Goal: Contribute content: Add original content to the website for others to see

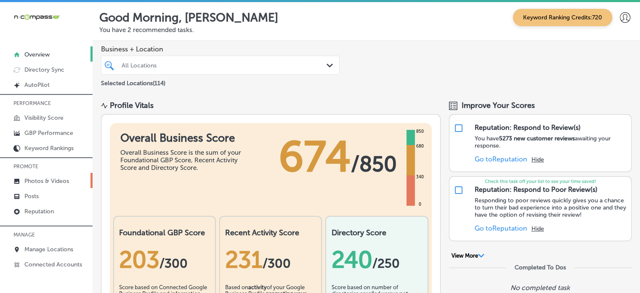
click at [47, 182] on p "Photos & Videos" at bounding box center [46, 180] width 45 height 7
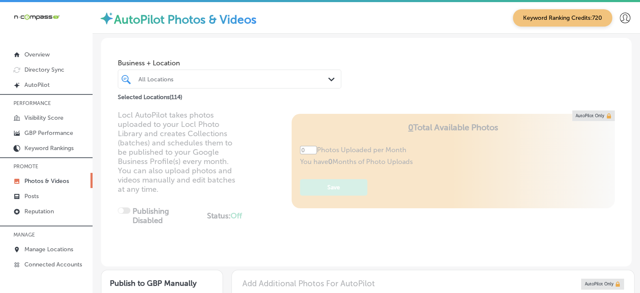
type input "5"
click at [246, 75] on div at bounding box center [221, 78] width 166 height 11
click at [241, 79] on div "All Locations" at bounding box center [234, 78] width 191 height 7
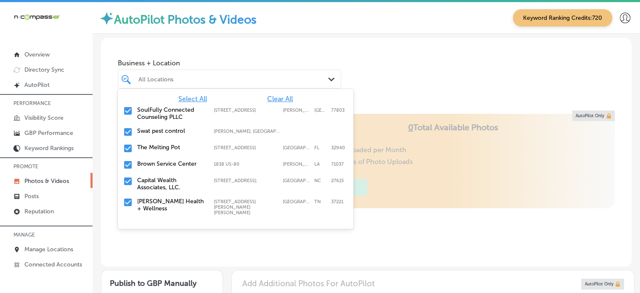
click at [274, 98] on span "Clear All" at bounding box center [280, 99] width 26 height 8
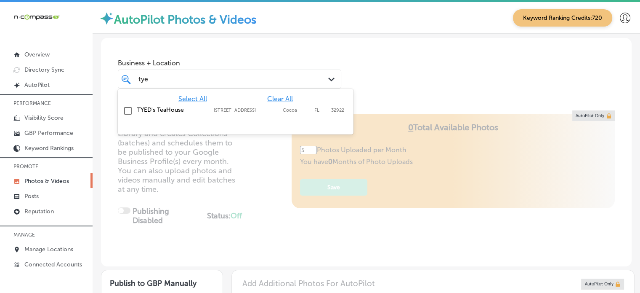
click at [209, 111] on div "TYED's TeaHouse 519 S Cocoa Blvd, Cocoa, FL, 32922 519 S Cocoa Blvd Cocoa FL 32…" at bounding box center [222, 109] width 171 height 7
type input "tye"
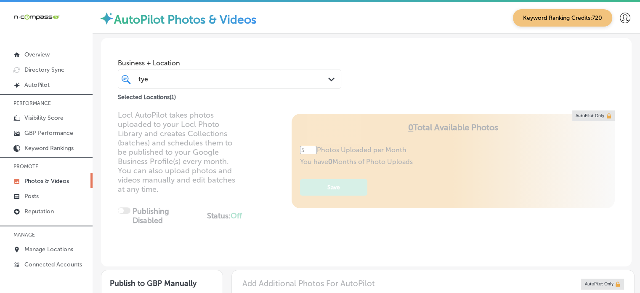
click at [378, 88] on div "Business + Location tye tye Path Created with Sketch. Selected Locations ( 1 )" at bounding box center [366, 70] width 531 height 64
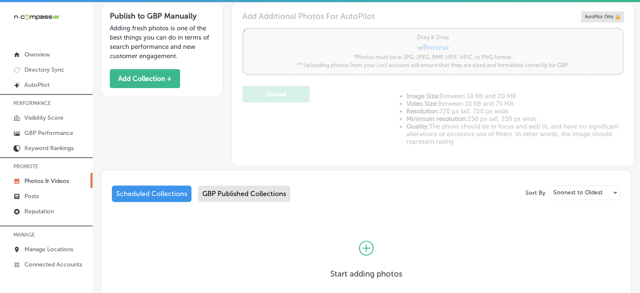
scroll to position [273, 0]
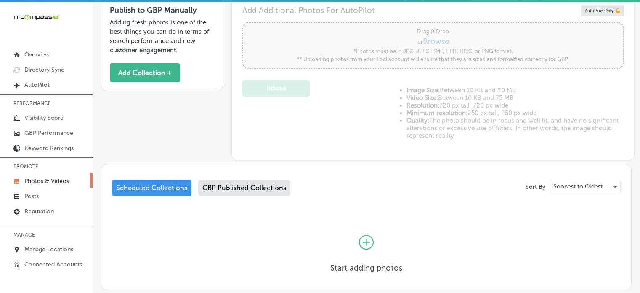
click at [259, 187] on div "GBP Published Collections" at bounding box center [244, 187] width 92 height 16
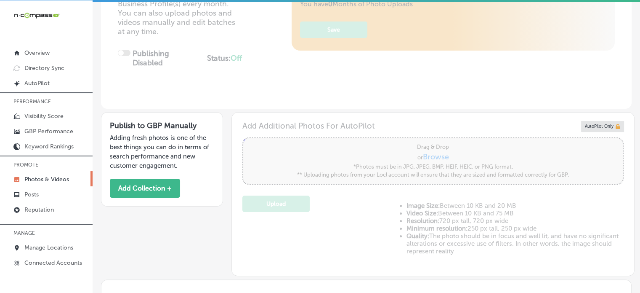
scroll to position [148, 0]
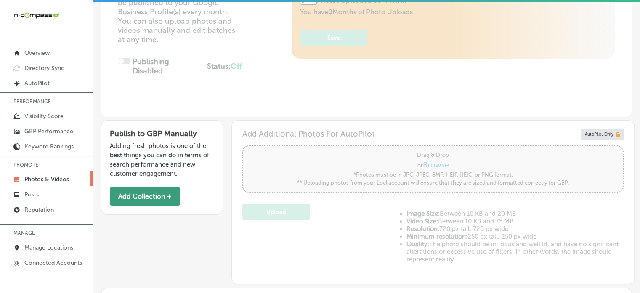
click at [151, 193] on button "Add Collection +" at bounding box center [145, 196] width 70 height 19
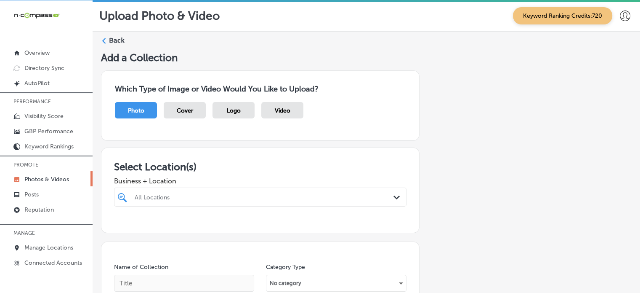
click at [262, 198] on div "All Locations Path Created with Sketch." at bounding box center [260, 196] width 293 height 19
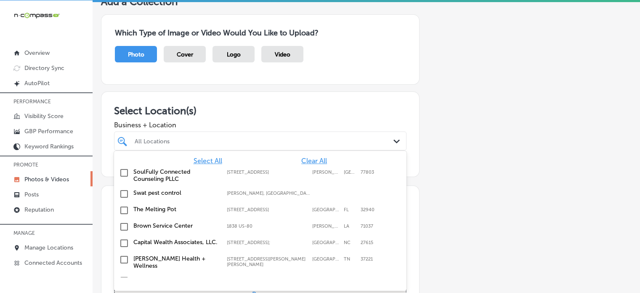
scroll to position [56, 0]
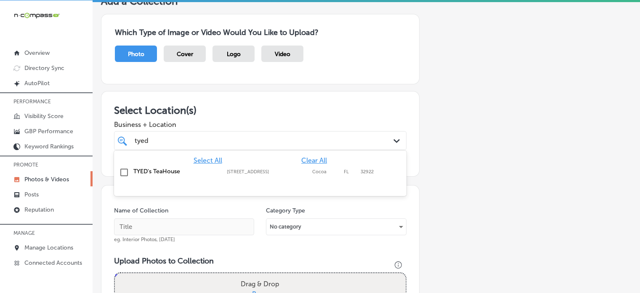
click at [255, 169] on label "[STREET_ADDRESS]" at bounding box center [267, 171] width 81 height 5
type input "tyed"
click at [299, 104] on h3 "Select Location(s)" at bounding box center [260, 110] width 293 height 12
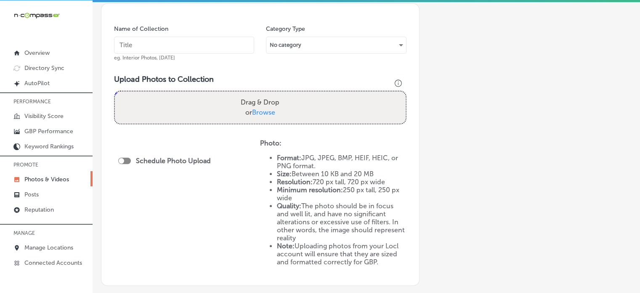
scroll to position [238, 0]
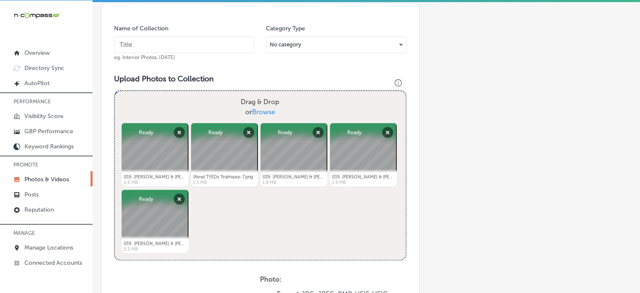
click at [186, 44] on input "text" at bounding box center [184, 44] width 140 height 17
paste input "Kava drinks"
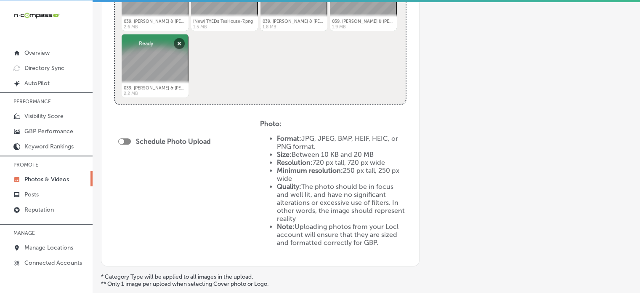
click at [125, 139] on div at bounding box center [124, 141] width 13 height 6
type input "Kava drinks"
checkbox input "true"
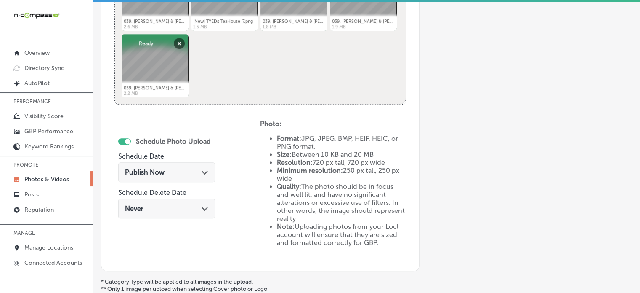
click at [160, 172] on span "Publish Now" at bounding box center [145, 172] width 40 height 8
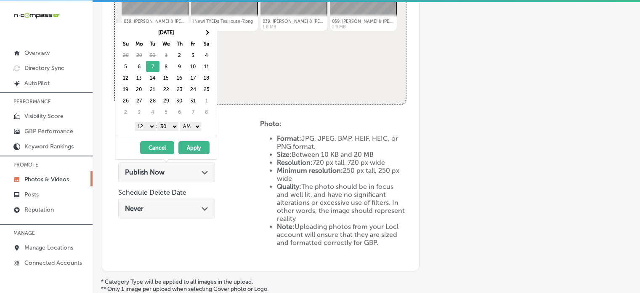
click at [151, 125] on select "1 2 3 4 5 6 7 8 9 10 11 12" at bounding box center [145, 126] width 21 height 9
drag, startPoint x: 166, startPoint y: 126, endPoint x: 165, endPoint y: 137, distance: 11.4
click at [165, 137] on div "Oct 2025 Su Mo Tu We Th Fr Sa 28 29 30 1 2 3 4 5 6 7 8 9 10 11 12 13 14 15 16 1…" at bounding box center [166, 91] width 102 height 137
drag, startPoint x: 192, startPoint y: 127, endPoint x: 192, endPoint y: 142, distance: 14.7
click at [192, 142] on div "Oct 2025 Su Mo Tu We Th Fr Sa 28 29 30 1 2 3 4 5 6 7 8 9 10 11 12 13 14 15 16 1…" at bounding box center [166, 91] width 102 height 137
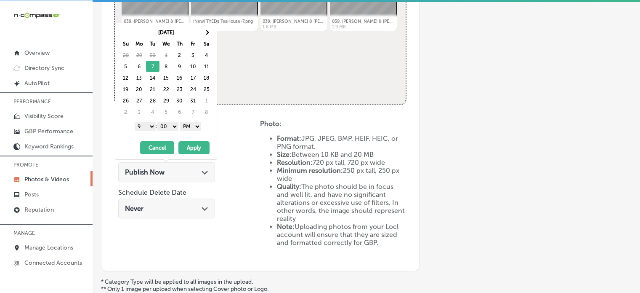
click at [192, 142] on button "Apply" at bounding box center [194, 147] width 31 height 13
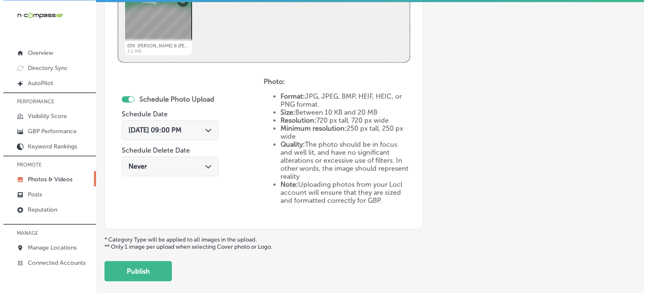
scroll to position [442, 0]
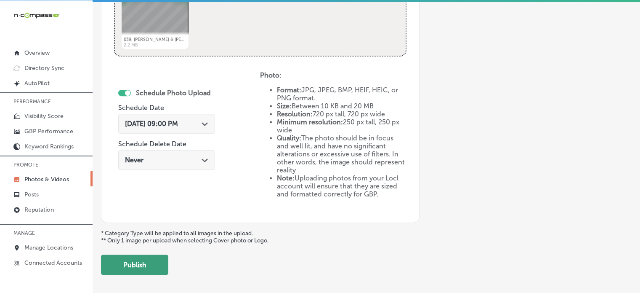
click at [149, 264] on button "Publish" at bounding box center [134, 264] width 67 height 20
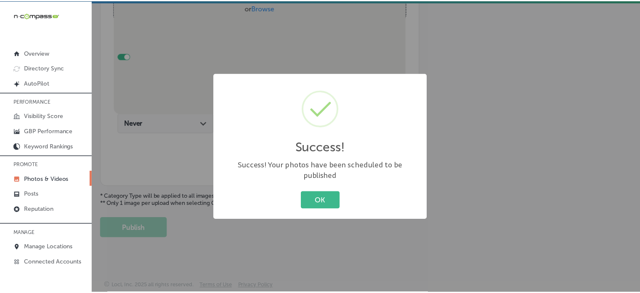
scroll to position [341, 0]
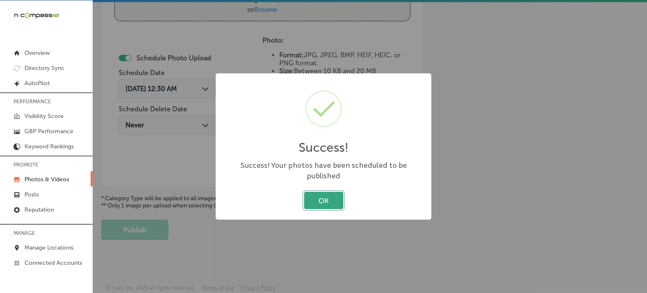
click at [315, 194] on button "OK" at bounding box center [323, 200] width 39 height 17
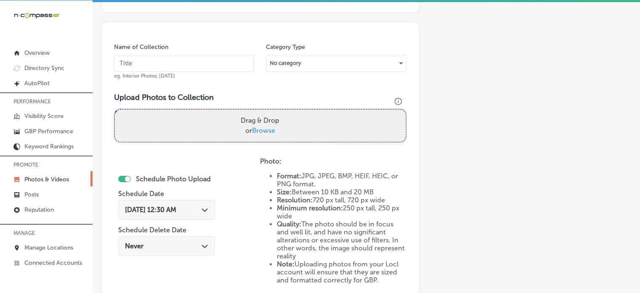
scroll to position [217, 0]
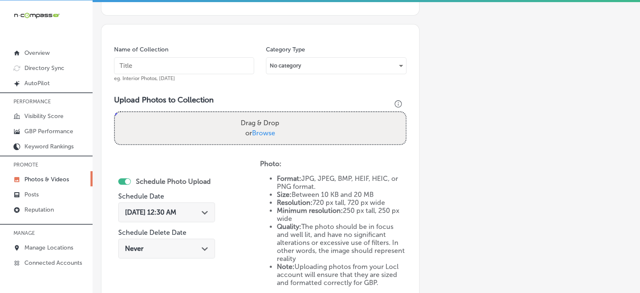
click at [194, 66] on input "text" at bounding box center [184, 65] width 140 height 17
paste input "Low-tyed kava"
type input "Low-tyed kava"
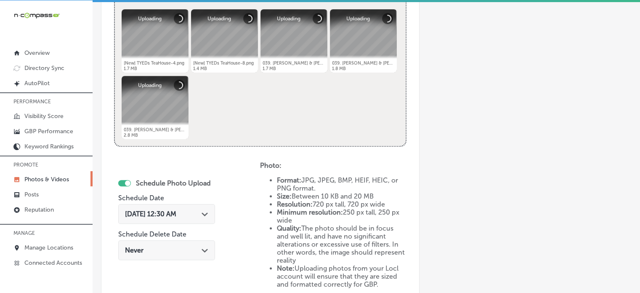
scroll to position [359, 0]
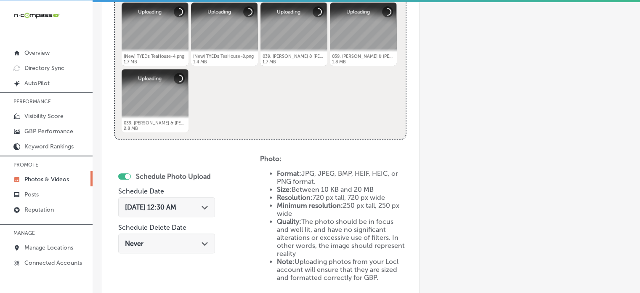
click at [176, 203] on span "Oct 2, 2025 12:30 AM" at bounding box center [150, 207] width 51 height 8
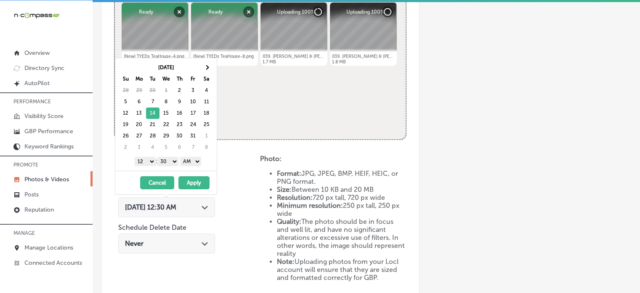
drag, startPoint x: 147, startPoint y: 161, endPoint x: 141, endPoint y: 253, distance: 92.4
click at [141, 253] on body "iconmonstr-menu-thin copy Created with Sketch. Overview Directory Sync Created …" at bounding box center [320, 145] width 640 height 295
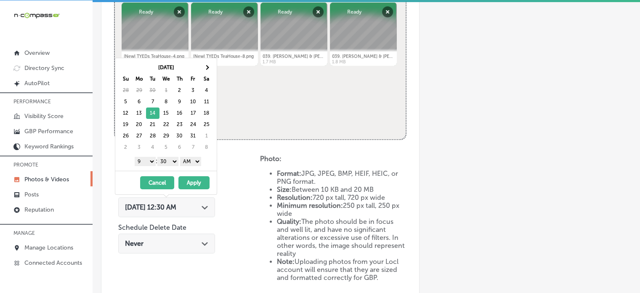
drag, startPoint x: 170, startPoint y: 158, endPoint x: 169, endPoint y: 173, distance: 15.2
click at [169, 173] on div "Oct 2025 Su Mo Tu We Th Fr Sa 28 29 30 1 2 3 4 5 6 7 8 9 10 11 12 13 14 15 16 1…" at bounding box center [166, 126] width 102 height 137
drag, startPoint x: 186, startPoint y: 160, endPoint x: 189, endPoint y: 180, distance: 19.6
click at [189, 180] on div "Oct 2025 Su Mo Tu We Th Fr Sa 28 29 30 1 2 3 4 5 6 7 8 9 10 11 12 13 14 15 16 1…" at bounding box center [166, 126] width 102 height 137
click at [189, 180] on button "Apply" at bounding box center [194, 182] width 31 height 13
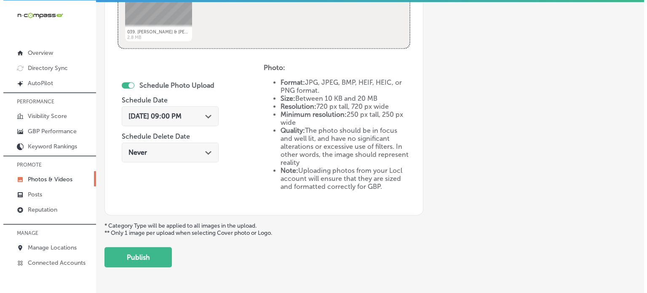
scroll to position [451, 0]
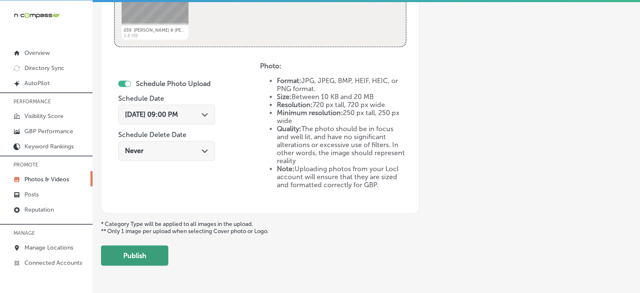
click at [147, 259] on button "Publish" at bounding box center [134, 255] width 67 height 20
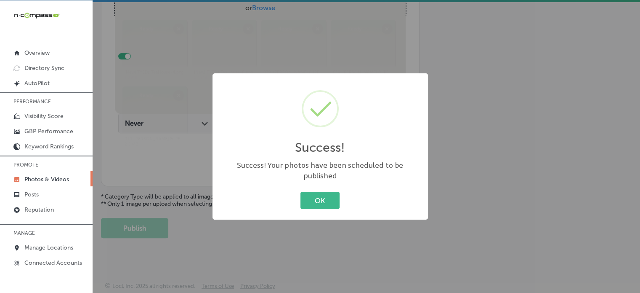
scroll to position [341, 0]
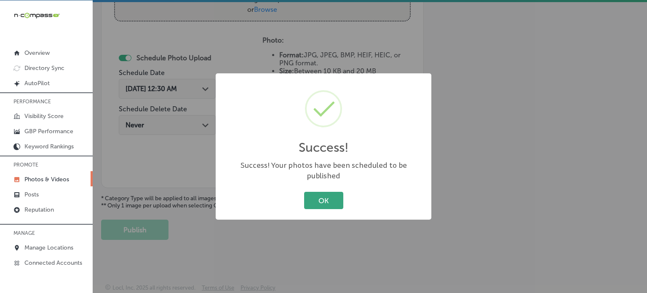
click at [307, 197] on button "OK" at bounding box center [323, 200] width 39 height 17
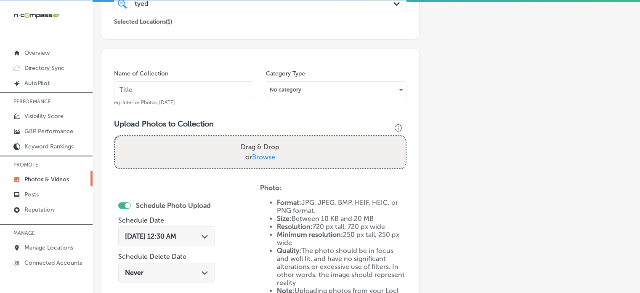
scroll to position [192, 0]
click at [182, 96] on input "text" at bounding box center [184, 90] width 140 height 17
paste input "High-tyed kava"
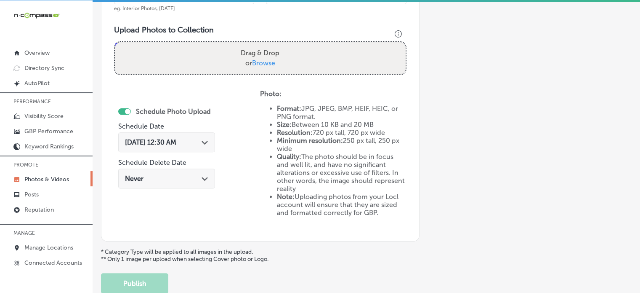
scroll to position [289, 0]
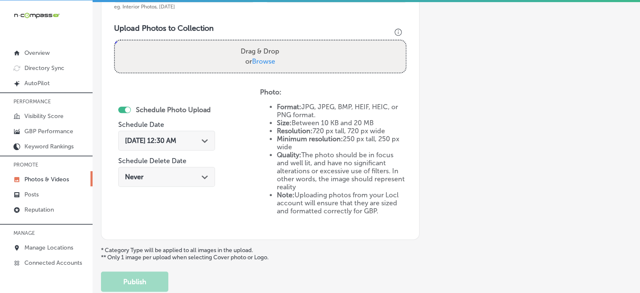
type input "High-tyed kava"
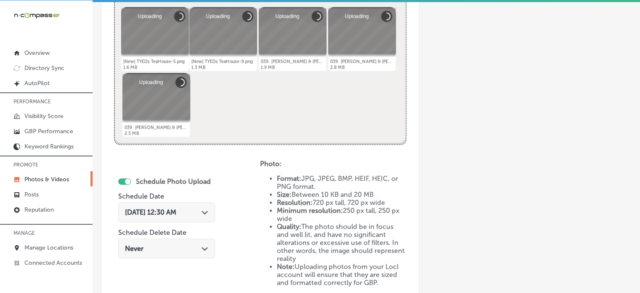
scroll to position [364, 0]
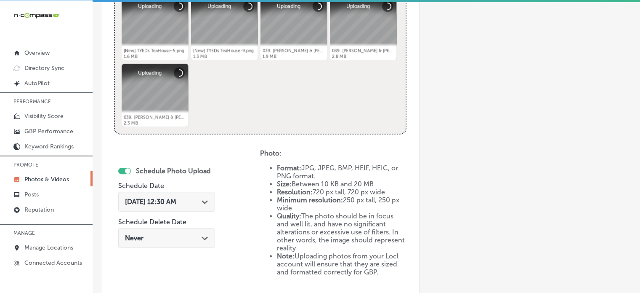
click at [204, 200] on icon "Path Created with Sketch." at bounding box center [205, 202] width 6 height 4
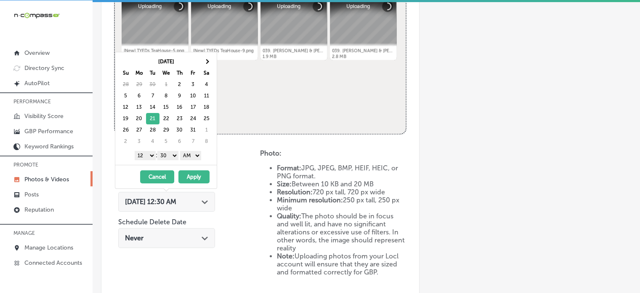
click at [147, 153] on select "1 2 3 4 5 6 7 8 9 10 11 12" at bounding box center [145, 155] width 21 height 9
drag, startPoint x: 171, startPoint y: 154, endPoint x: 171, endPoint y: 163, distance: 8.4
click at [171, 163] on div "[DATE] Su Mo Tu We Th Fr Sa 28 29 30 1 2 3 4 5 6 7 8 9 10 11 12 13 14 15 16 17 …" at bounding box center [165, 108] width 101 height 112
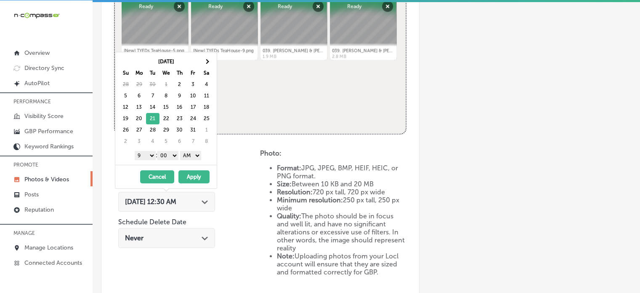
drag, startPoint x: 192, startPoint y: 155, endPoint x: 192, endPoint y: 174, distance: 18.5
click at [192, 174] on div "Oct 2025 Su Mo Tu We Th Fr Sa 28 29 30 1 2 3 4 5 6 7 8 9 10 11 12 13 14 15 16 1…" at bounding box center [166, 120] width 102 height 137
click at [192, 174] on button "Apply" at bounding box center [194, 176] width 31 height 13
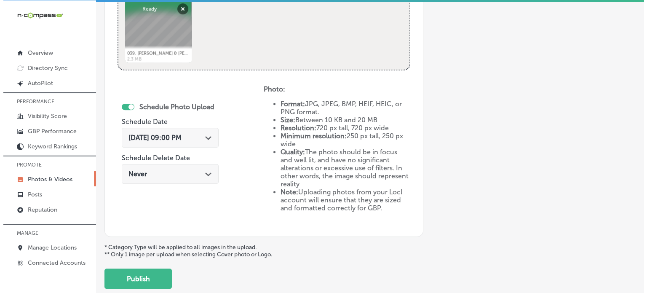
scroll to position [437, 0]
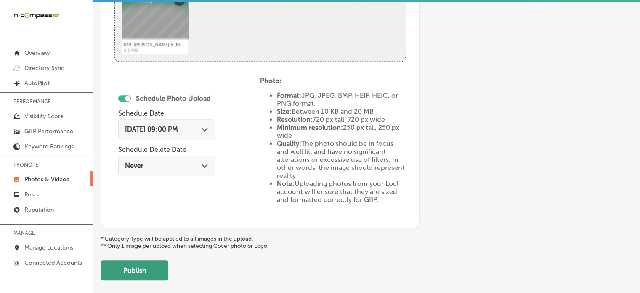
click at [153, 264] on button "Publish" at bounding box center [134, 270] width 67 height 20
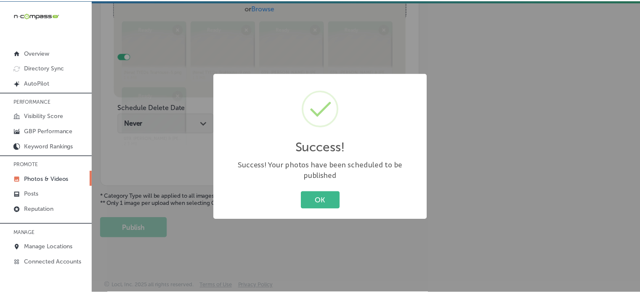
scroll to position [341, 0]
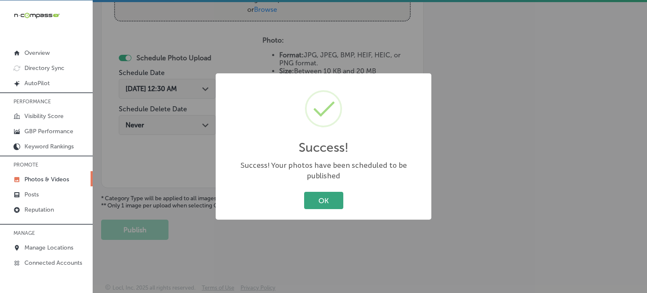
click at [330, 192] on button "OK" at bounding box center [323, 200] width 39 height 17
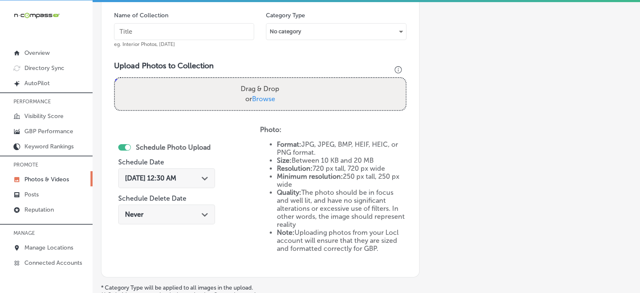
scroll to position [248, 0]
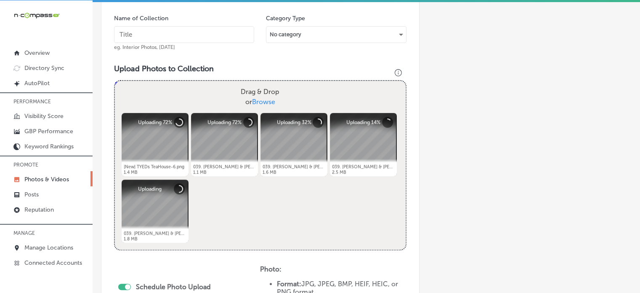
click at [166, 32] on input "text" at bounding box center [184, 34] width 140 height 17
paste input "King-tyed kava"
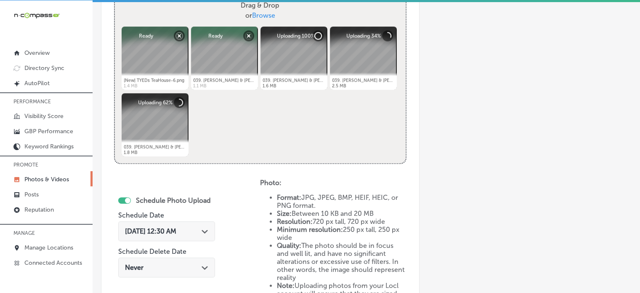
scroll to position [336, 0]
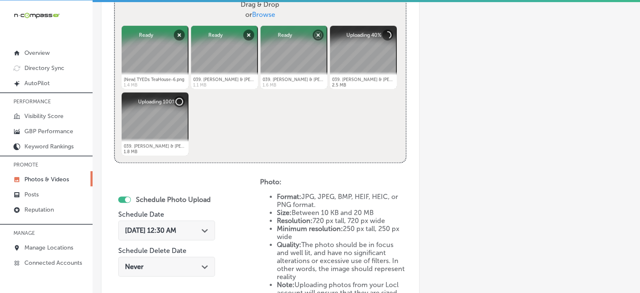
type input "King-tyed kava"
click at [192, 230] on div "Oct 2, 2025 12:30 AM Path Created with Sketch." at bounding box center [166, 230] width 83 height 8
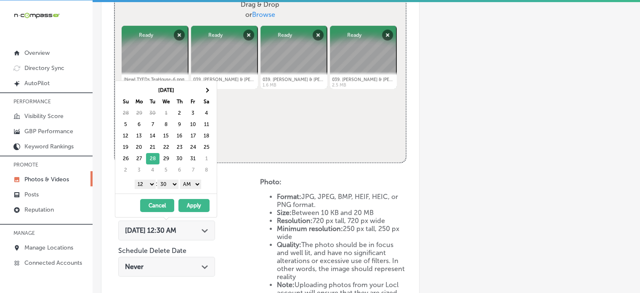
click at [150, 184] on select "1 2 3 4 5 6 7 8 9 10 11 12" at bounding box center [145, 183] width 21 height 9
click at [167, 181] on select "00 10 20 30 40 50" at bounding box center [167, 183] width 21 height 9
click at [203, 184] on div "1 2 3 4 5 6 7 8 9 10 11 12 : 00 10 20 30 40 50 AM PM" at bounding box center [168, 183] width 98 height 13
drag, startPoint x: 197, startPoint y: 182, endPoint x: 194, endPoint y: 200, distance: 18.3
click at [194, 200] on div "[DATE] Su Mo Tu We Th Fr Sa 28 29 30 1 2 3 4 5 6 7 8 9 10 11 12 13 14 15 16 17 …" at bounding box center [166, 148] width 102 height 137
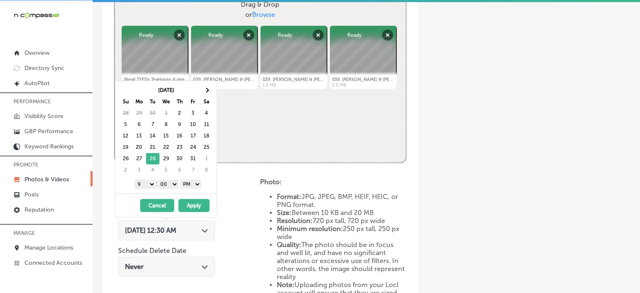
click at [194, 200] on button "Apply" at bounding box center [194, 205] width 31 height 13
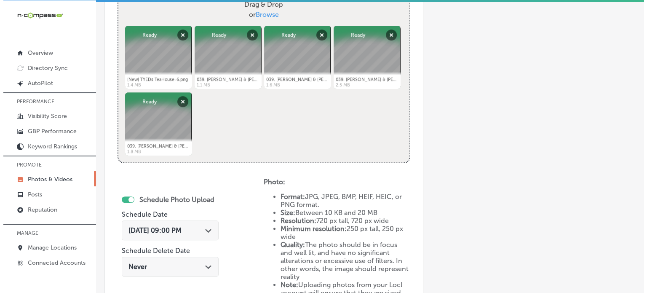
scroll to position [477, 0]
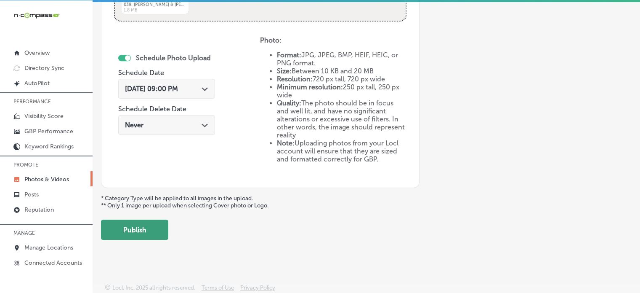
click at [147, 232] on button "Publish" at bounding box center [134, 229] width 67 height 20
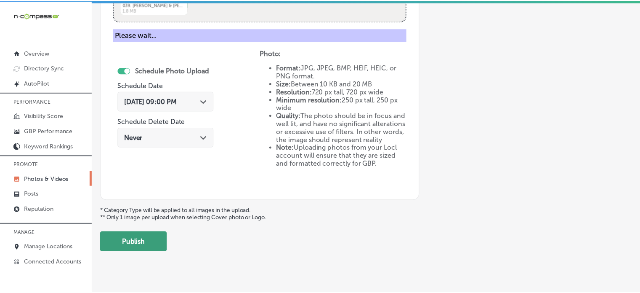
scroll to position [341, 0]
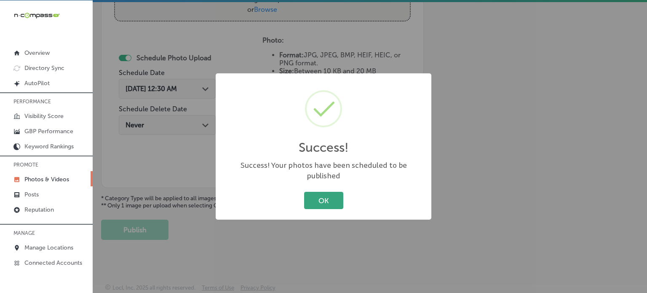
click at [322, 197] on button "OK" at bounding box center [323, 200] width 39 height 17
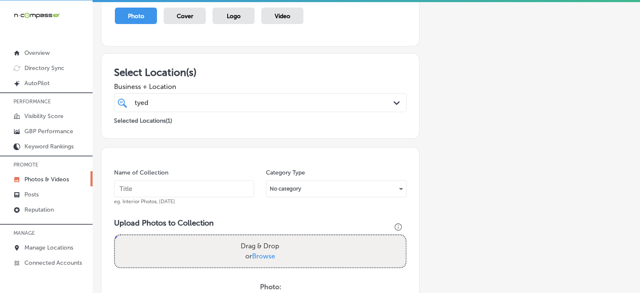
scroll to position [0, 0]
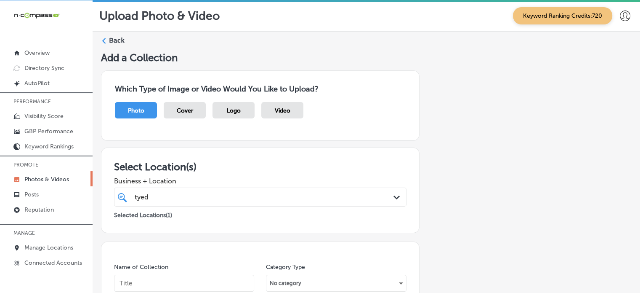
click at [115, 38] on label "Back" at bounding box center [117, 40] width 16 height 9
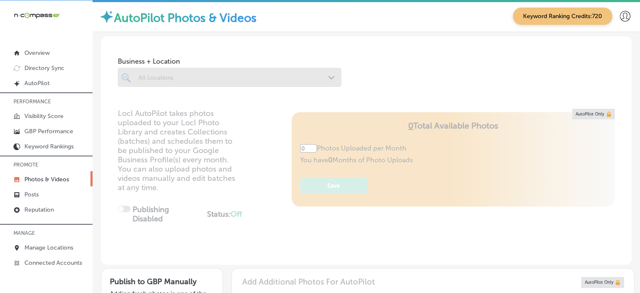
type input "5"
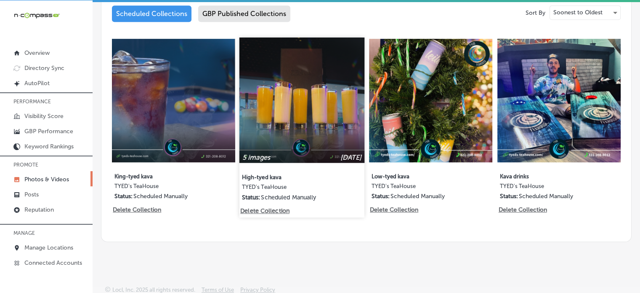
scroll to position [426, 0]
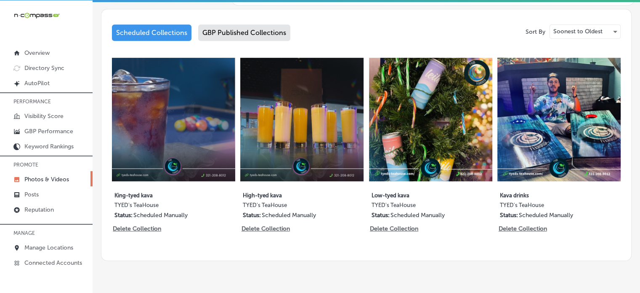
click at [238, 34] on div "GBP Published Collections" at bounding box center [244, 32] width 92 height 16
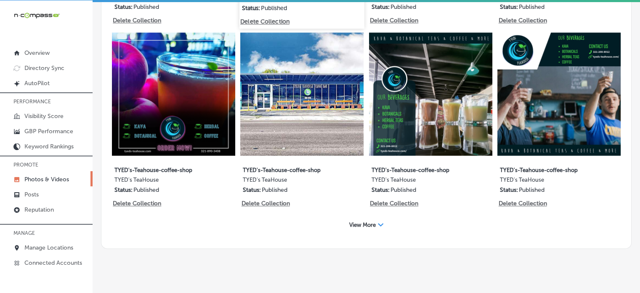
scroll to position [1181, 0]
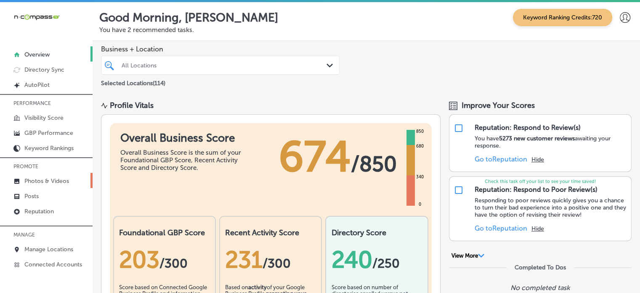
click at [44, 178] on p "Photos & Videos" at bounding box center [46, 180] width 45 height 7
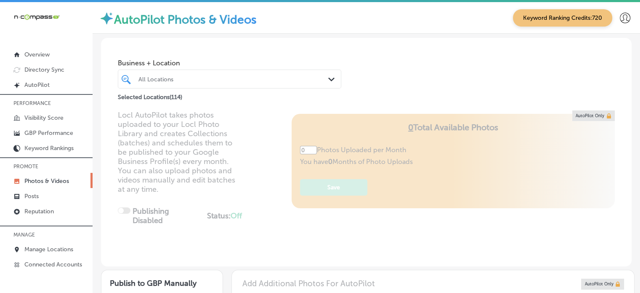
type input "5"
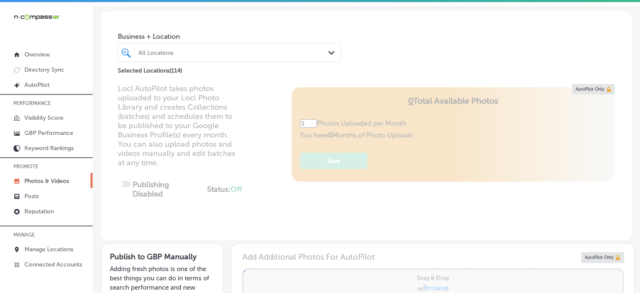
scroll to position [22, 0]
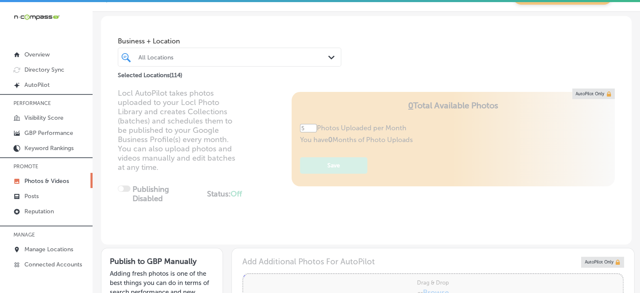
click at [214, 59] on div "All Locations" at bounding box center [234, 56] width 191 height 7
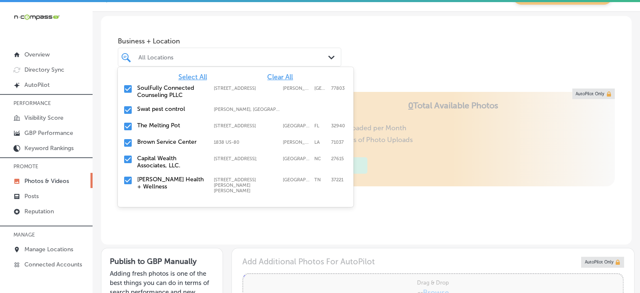
click at [272, 77] on span "Clear All" at bounding box center [280, 77] width 26 height 8
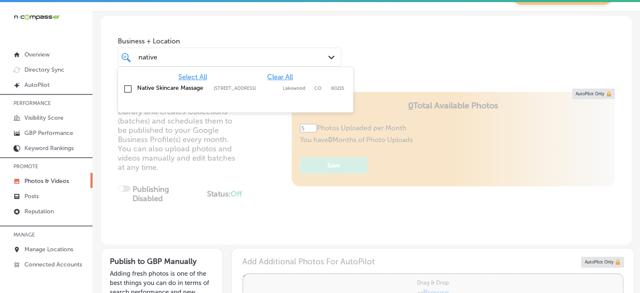
click at [191, 94] on div "Native Skincare Massage 8805 W 14th Ave, #320, Lakewood, CO, 80215 8805 W 14th …" at bounding box center [235, 89] width 229 height 13
type input "native"
click at [235, 139] on div "Locl AutoPilot takes photos uploaded to your Locl Photo Library and creates Col…" at bounding box center [366, 166] width 531 height 156
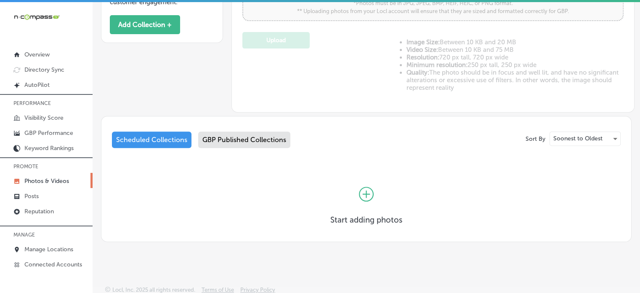
click at [244, 139] on div "GBP Published Collections" at bounding box center [244, 139] width 92 height 16
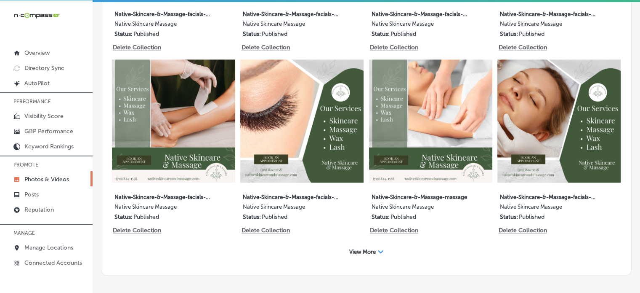
scroll to position [1182, 0]
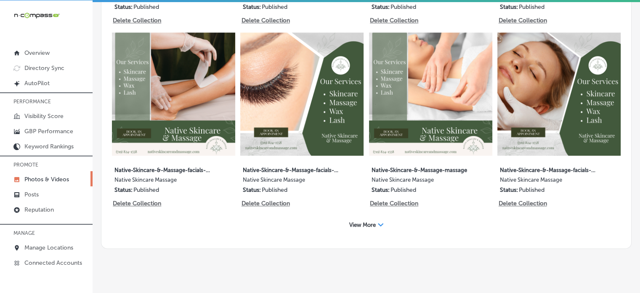
click at [350, 221] on span "View More" at bounding box center [362, 224] width 27 height 6
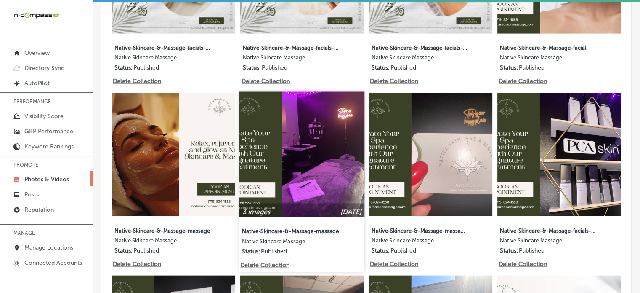
scroll to position [2086, 0]
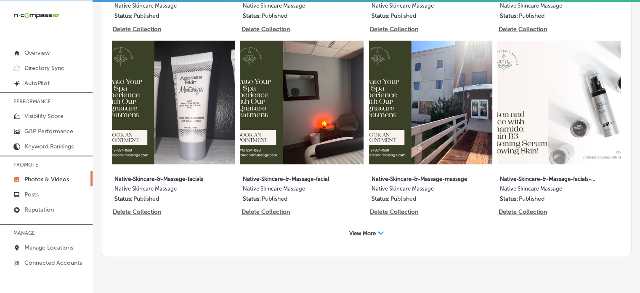
click at [363, 230] on span "View More" at bounding box center [362, 233] width 27 height 6
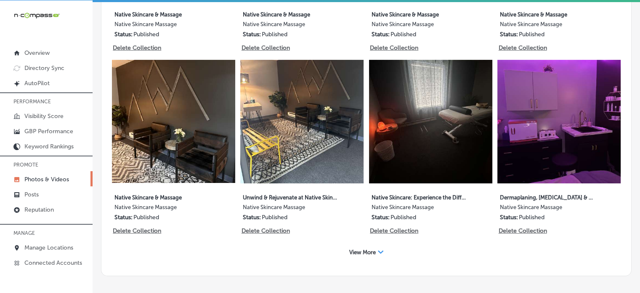
scroll to position [2980, 0]
click at [373, 246] on div "View More Path Created with Sketch." at bounding box center [366, 252] width 45 height 13
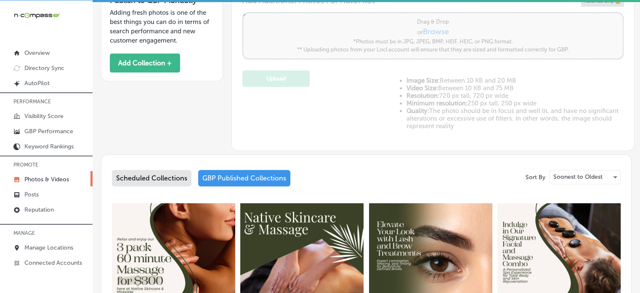
scroll to position [280, 0]
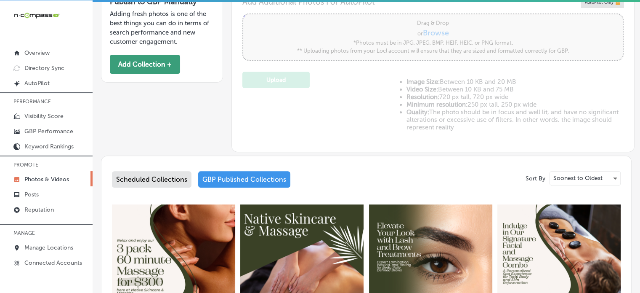
click at [160, 61] on button "Add Collection +" at bounding box center [145, 64] width 70 height 19
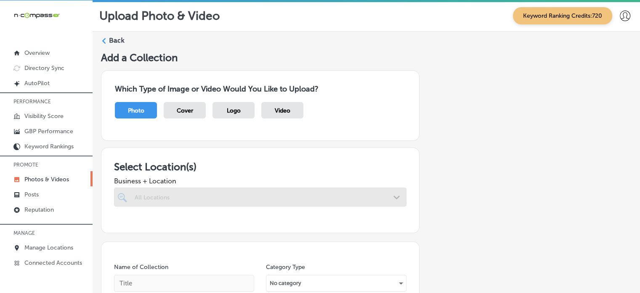
scroll to position [52, 0]
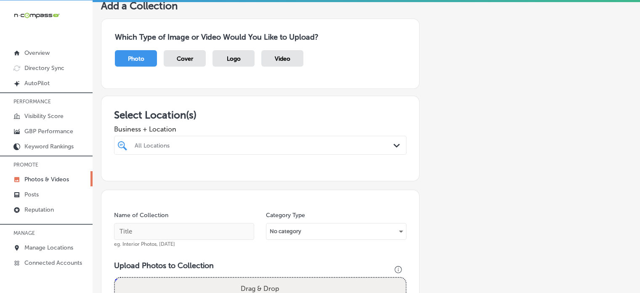
click at [192, 143] on div "All Locations" at bounding box center [265, 144] width 260 height 7
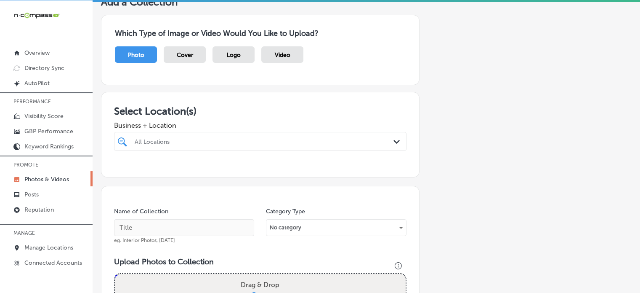
click at [192, 143] on div "All Locations" at bounding box center [265, 141] width 260 height 7
click at [192, 143] on div at bounding box center [248, 140] width 228 height 11
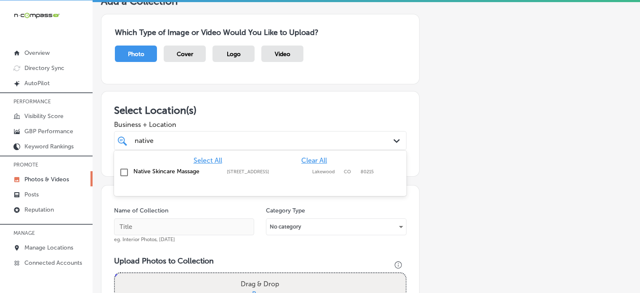
click at [177, 172] on label "Native Skincare Massage" at bounding box center [175, 171] width 85 height 7
type input "native"
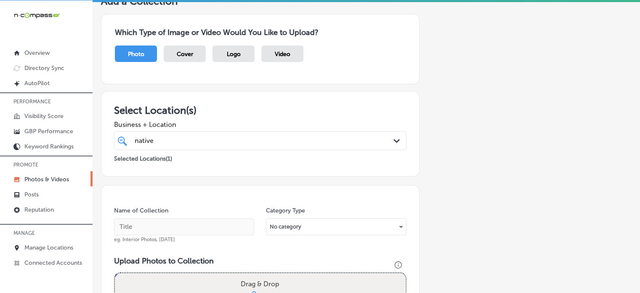
click at [274, 121] on span "Business + Location" at bounding box center [260, 124] width 293 height 8
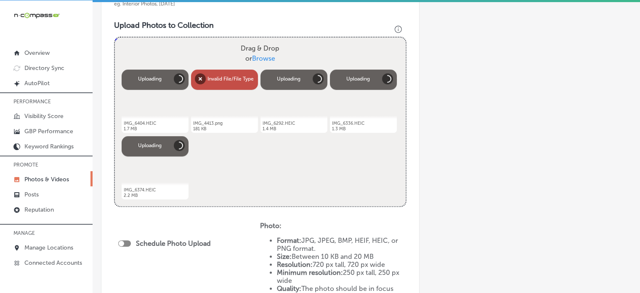
scroll to position [292, 0]
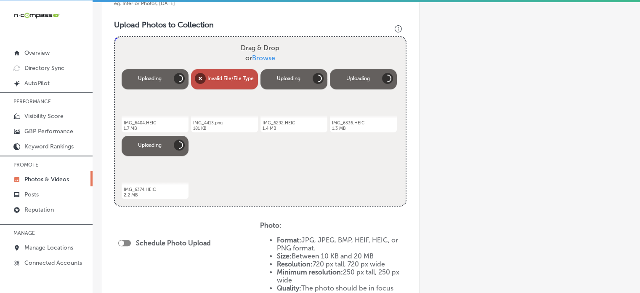
click at [244, 192] on div "Powered by PQINA Drag & Drop or Browse IMG_6404.HEIC Abort Retry Remove Upload …" at bounding box center [260, 121] width 291 height 168
click at [174, 77] on button "Cancel" at bounding box center [179, 78] width 11 height 11
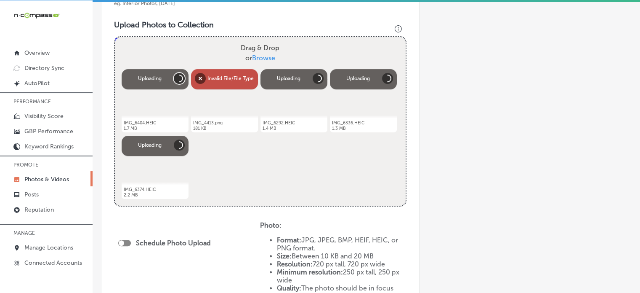
click at [174, 77] on button "Cancel" at bounding box center [179, 78] width 11 height 11
click at [197, 77] on button "Remove" at bounding box center [200, 78] width 11 height 11
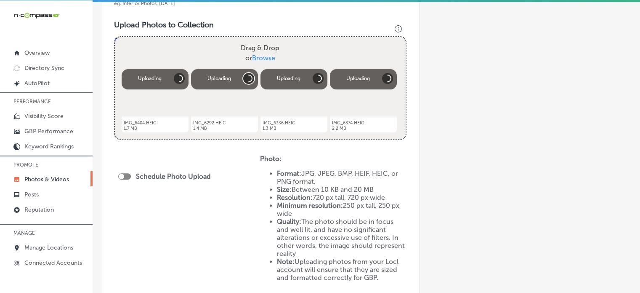
drag, startPoint x: 197, startPoint y: 77, endPoint x: 243, endPoint y: 75, distance: 45.1
click at [243, 75] on div "Abort Retry Remove Upload Cancel Retry Remove IMG_6292.HEIC 1.4 MB Uploading ta…" at bounding box center [224, 100] width 67 height 63
click at [243, 75] on button "Cancel" at bounding box center [248, 78] width 11 height 11
drag, startPoint x: 243, startPoint y: 75, endPoint x: 238, endPoint y: 79, distance: 6.0
click at [243, 79] on button "Cancel" at bounding box center [248, 78] width 11 height 11
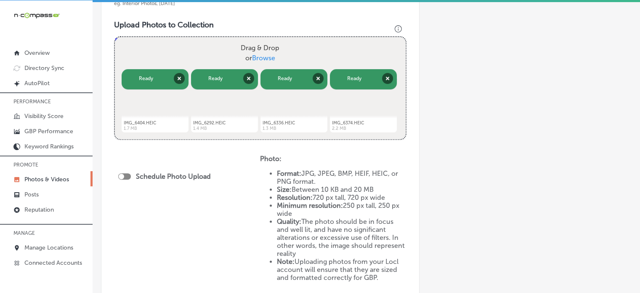
click at [152, 50] on div "Drag & Drop or Browse" at bounding box center [260, 53] width 291 height 32
click at [115, 37] on input "Drag & Drop or Browse" at bounding box center [260, 38] width 291 height 3
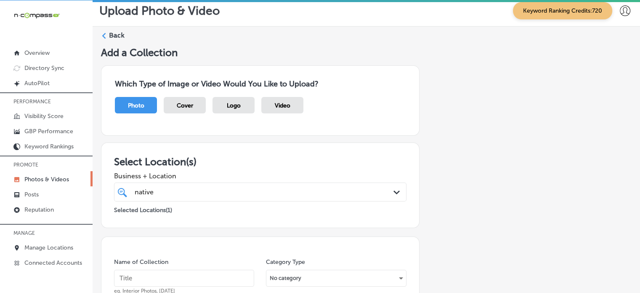
scroll to position [0, 0]
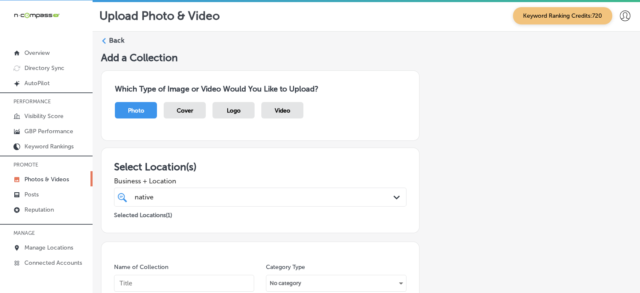
click at [116, 37] on label "Back" at bounding box center [117, 40] width 16 height 9
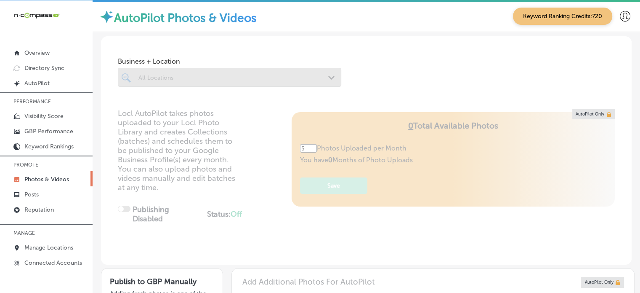
type input "0"
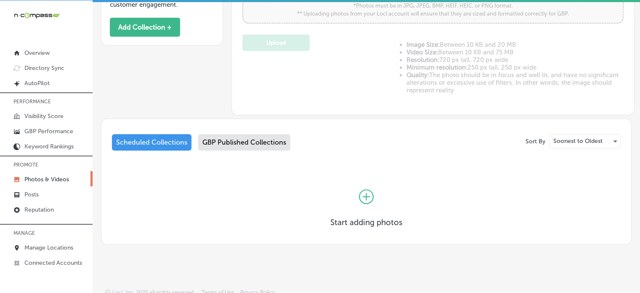
scroll to position [321, 0]
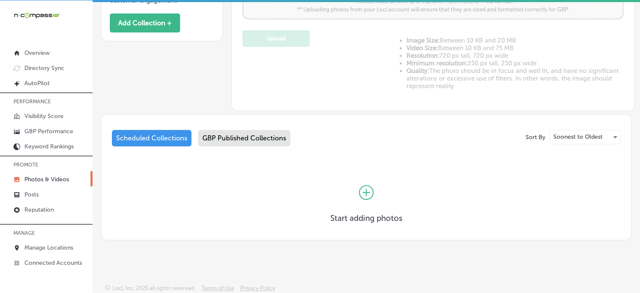
click at [355, 186] on div at bounding box center [366, 192] width 72 height 42
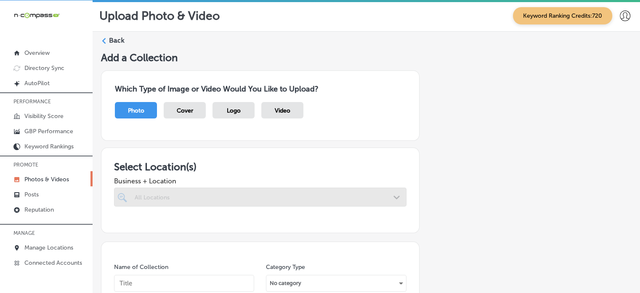
click at [362, 192] on div at bounding box center [260, 196] width 293 height 19
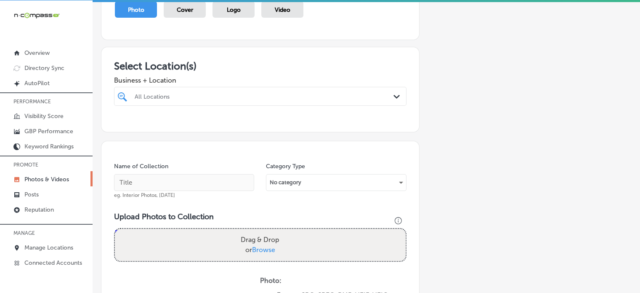
scroll to position [102, 0]
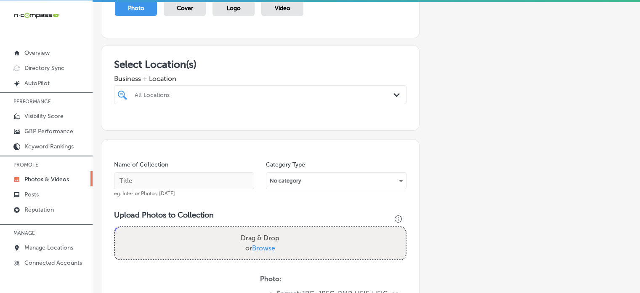
click at [330, 89] on div at bounding box center [248, 94] width 228 height 11
click at [243, 127] on label "[STREET_ADDRESS]" at bounding box center [267, 125] width 81 height 5
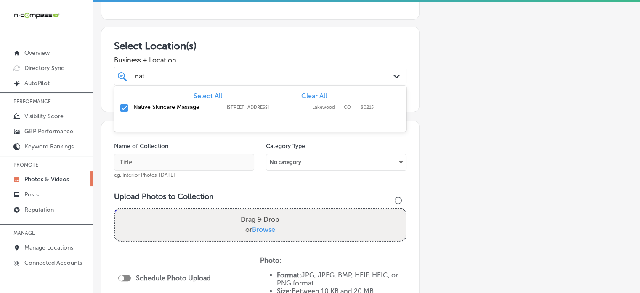
scroll to position [126, 0]
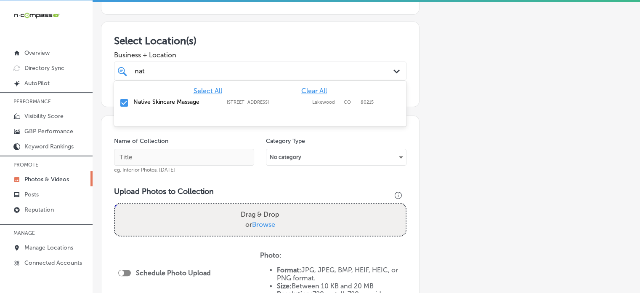
type input "nat"
click at [453, 183] on div "Add a Collection Which Type of Image or Video Would You Like to Upload? Photo C…" at bounding box center [366, 187] width 531 height 524
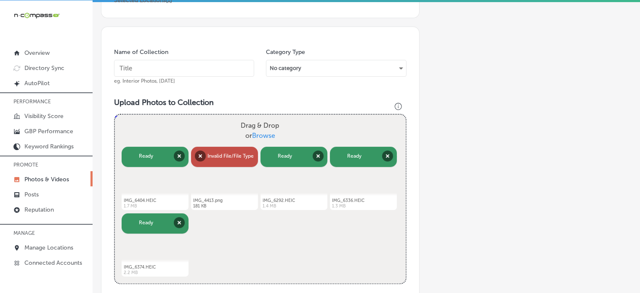
scroll to position [215, 0]
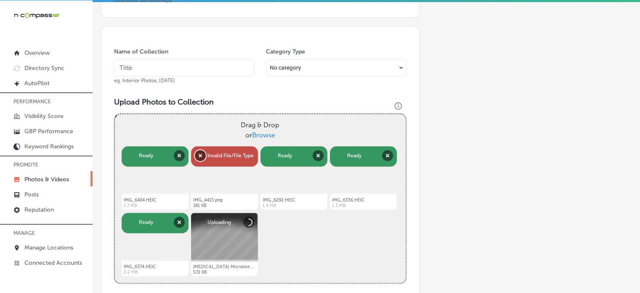
click at [201, 156] on button "Remove" at bounding box center [200, 155] width 11 height 11
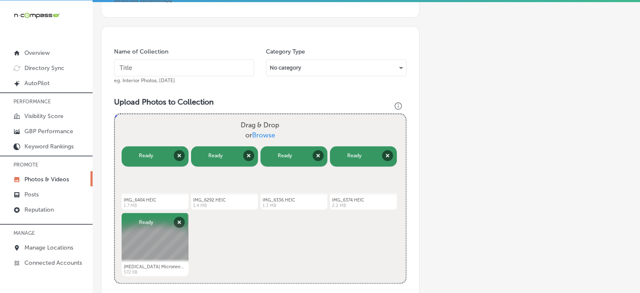
click at [208, 70] on input "text" at bounding box center [184, 67] width 140 height 17
paste input "Facial treatments near me"
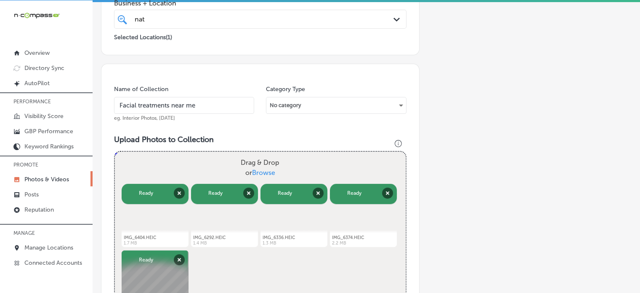
scroll to position [176, 0]
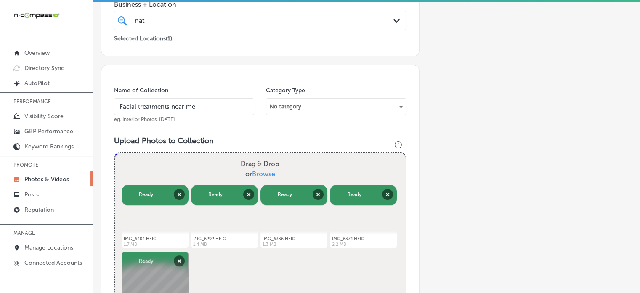
type input "Facial treatments near me"
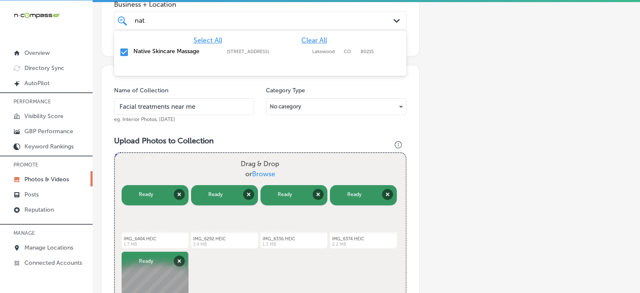
click at [195, 23] on div "nat nat" at bounding box center [248, 20] width 228 height 11
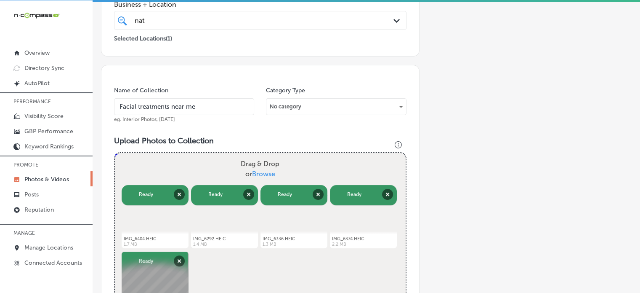
click at [195, 23] on div "nat nat" at bounding box center [248, 20] width 228 height 11
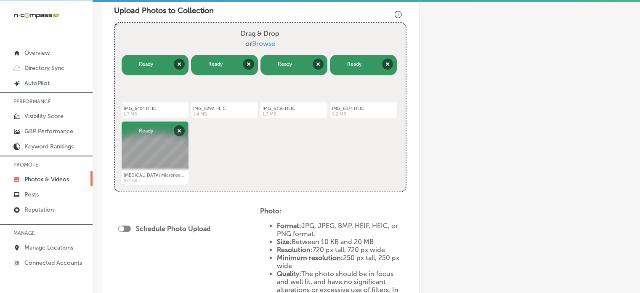
scroll to position [308, 0]
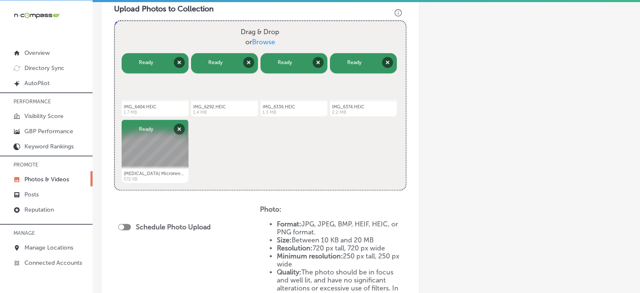
click at [127, 224] on div at bounding box center [124, 227] width 13 height 6
checkbox input "true"
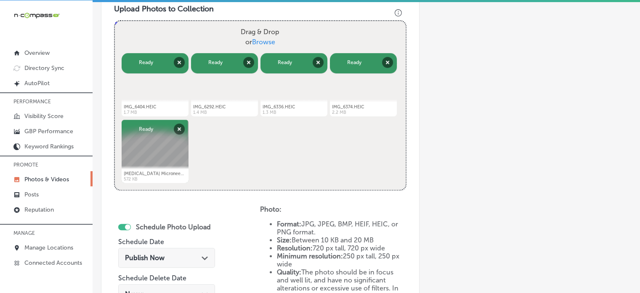
scroll to position [382, 0]
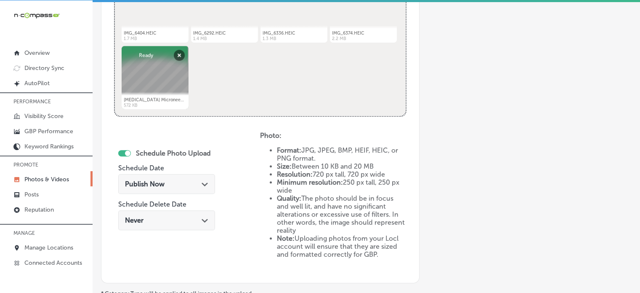
click at [201, 177] on div "Publish Now Path Created with Sketch." at bounding box center [166, 184] width 97 height 20
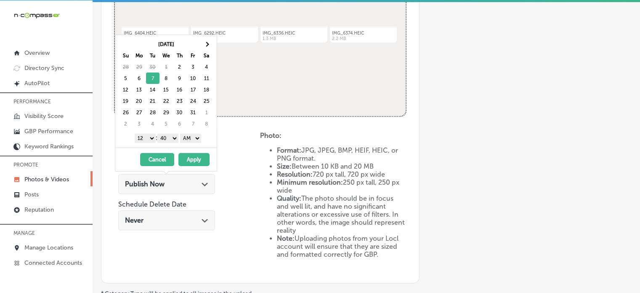
drag, startPoint x: 147, startPoint y: 138, endPoint x: 141, endPoint y: 229, distance: 90.7
click at [141, 229] on body "iconmonstr-menu-thin copy Created with Sketch. Overview Directory Sync Created …" at bounding box center [320, 145] width 640 height 295
drag, startPoint x: 171, startPoint y: 133, endPoint x: 171, endPoint y: 146, distance: 12.6
click at [171, 146] on div "Oct 2025 Su Mo Tu We Th Fr Sa 28 29 30 1 2 3 4 5 6 7 8 9 10 11 12 13 14 15 16 1…" at bounding box center [166, 103] width 102 height 137
drag, startPoint x: 191, startPoint y: 136, endPoint x: 193, endPoint y: 154, distance: 18.2
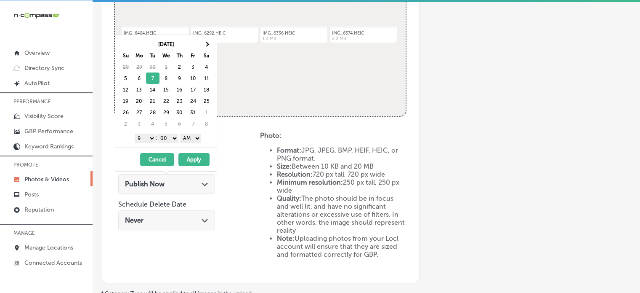
click at [193, 154] on div "Oct 2025 Su Mo Tu We Th Fr Sa 28 29 30 1 2 3 4 5 6 7 8 9 10 11 12 13 14 15 16 1…" at bounding box center [166, 103] width 102 height 137
click at [193, 154] on button "Apply" at bounding box center [194, 159] width 31 height 13
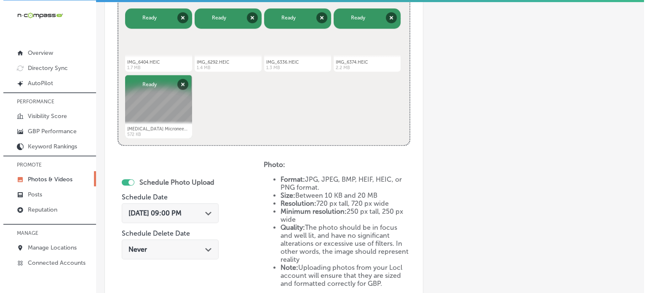
scroll to position [477, 0]
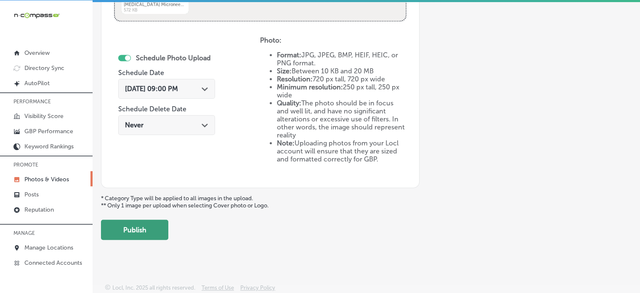
click at [152, 231] on button "Publish" at bounding box center [134, 229] width 67 height 20
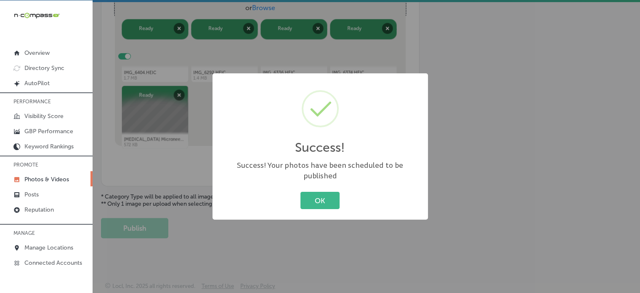
scroll to position [341, 0]
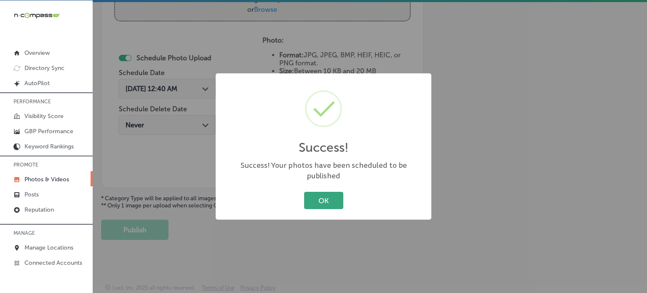
click at [322, 202] on button "OK" at bounding box center [323, 200] width 39 height 17
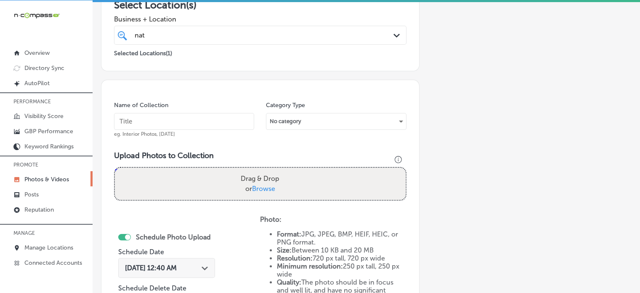
scroll to position [197, 0]
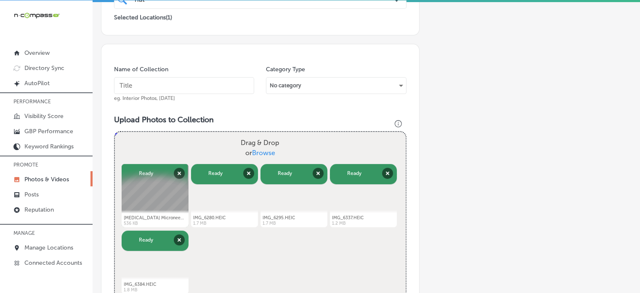
click at [195, 82] on input "text" at bounding box center [184, 85] width 140 height 17
paste input "Hydrating facials for glowing skin"
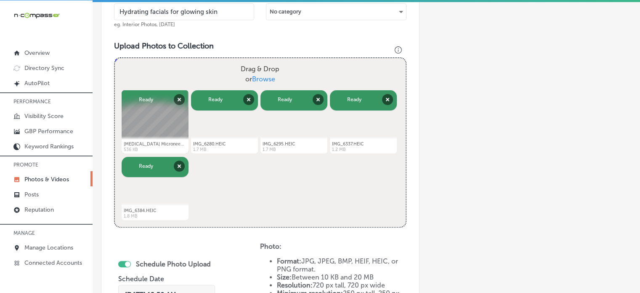
scroll to position [423, 0]
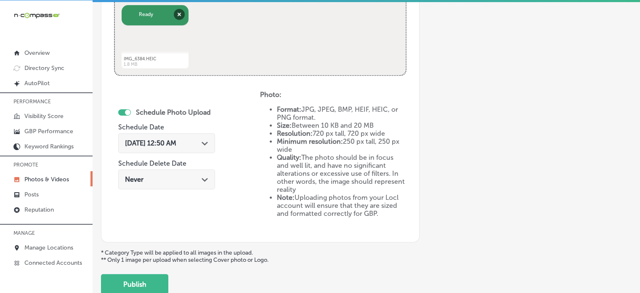
type input "Hydrating facials for glowing skin"
click at [194, 135] on div "Oct 2, 2025 12:50 AM Path Created with Sketch." at bounding box center [166, 143] width 97 height 20
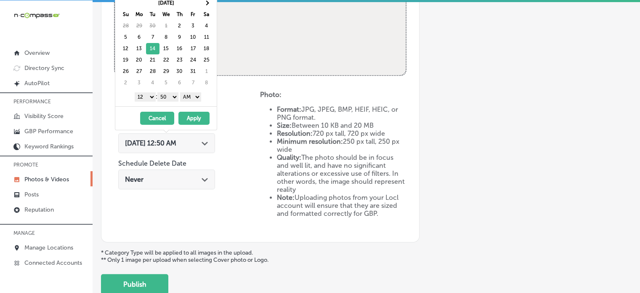
click at [146, 99] on select "1 2 3 4 5 6 7 8 9 10 11 12" at bounding box center [145, 96] width 21 height 9
click at [168, 93] on select "00 10 20 30 40 50" at bounding box center [167, 96] width 21 height 9
click at [172, 103] on div "[DATE] Su Mo Tu We Th Fr Sa 28 29 30 1 2 3 4 5 6 7 8 9 10 11 12 13 14 15 16 17 …" at bounding box center [165, 50] width 101 height 112
click at [188, 96] on select "AM PM" at bounding box center [190, 96] width 21 height 9
click at [190, 117] on button "Apply" at bounding box center [194, 118] width 31 height 13
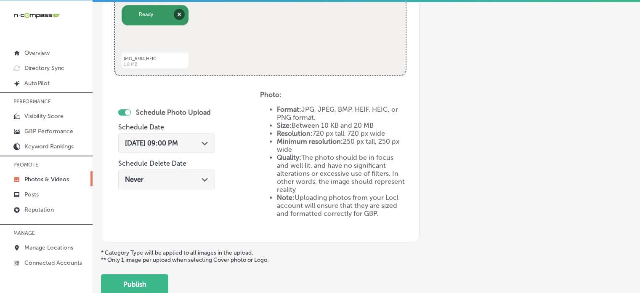
click at [178, 140] on span "Oct 14, 2025 09:00 PM" at bounding box center [151, 143] width 53 height 8
drag, startPoint x: 137, startPoint y: 269, endPoint x: 141, endPoint y: 276, distance: 7.5
click at [141, 276] on button "Publish" at bounding box center [134, 284] width 67 height 20
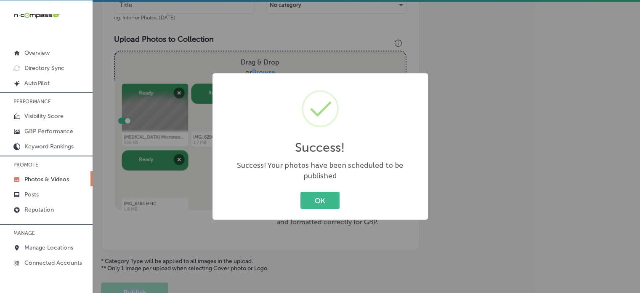
scroll to position [276, 0]
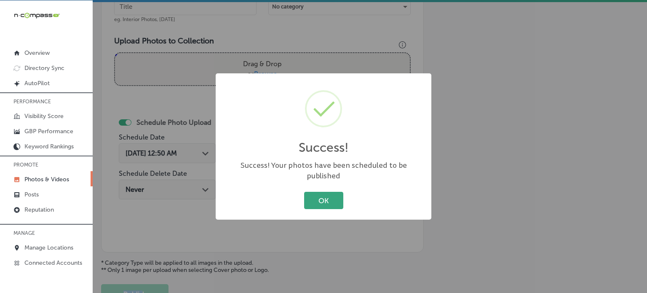
click at [330, 194] on button "OK" at bounding box center [323, 200] width 39 height 17
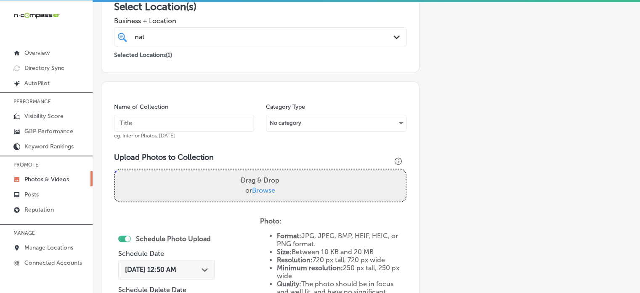
scroll to position [147, 0]
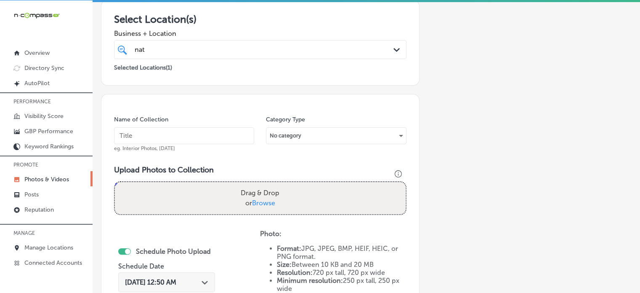
click at [197, 135] on input "text" at bounding box center [184, 135] width 140 height 17
paste input "Anti-aging facial services"
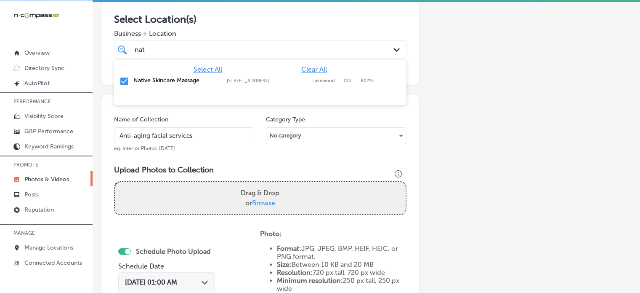
click at [226, 53] on div "nat nat" at bounding box center [248, 49] width 228 height 11
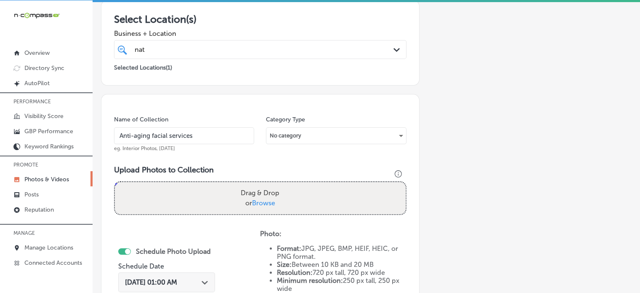
click at [387, 147] on div "Category Type No category" at bounding box center [336, 133] width 140 height 36
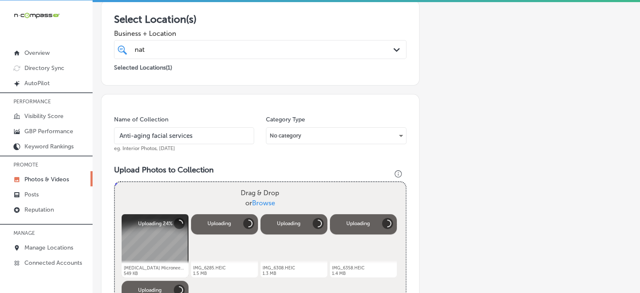
click at [162, 141] on input "Anti-aging facial services" at bounding box center [184, 135] width 140 height 17
paste input "Dermaplaning treatment benefits"
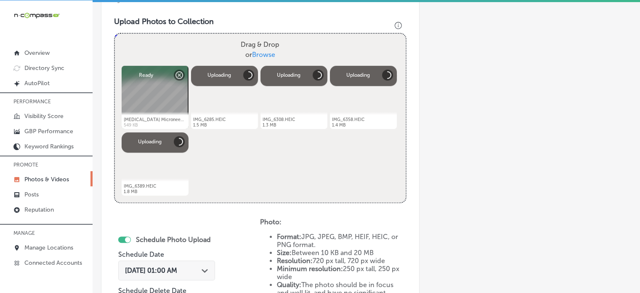
scroll to position [299, 0]
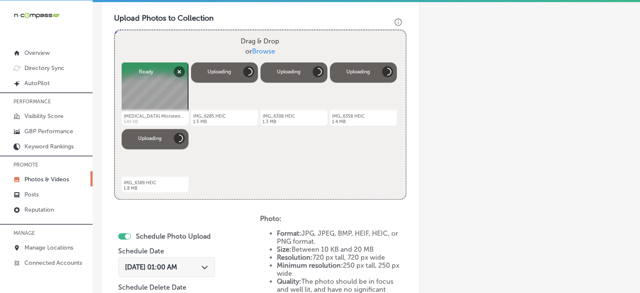
type input "Anti-aging faciDermaplaning treatment benefitsal services"
click at [177, 263] on span "Oct 2, 2025 01:00 AM" at bounding box center [151, 267] width 52 height 8
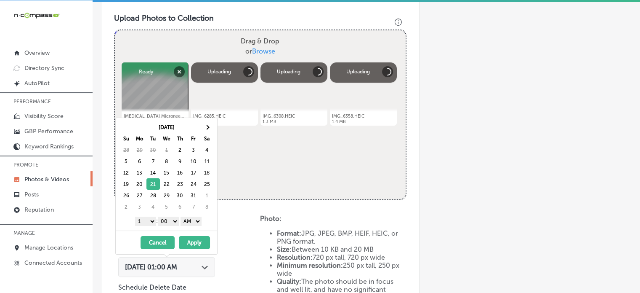
click at [148, 222] on select "1 2 3 4 5 6 7 8 9 10 11 12" at bounding box center [145, 220] width 21 height 9
drag, startPoint x: 189, startPoint y: 219, endPoint x: 194, endPoint y: 238, distance: 19.7
click at [194, 238] on div "Oct 2025 Su Mo Tu We Th Fr Sa 28 29 30 1 2 3 4 5 6 7 8 9 10 11 12 13 14 15 16 1…" at bounding box center [166, 185] width 102 height 137
click at [194, 238] on button "Apply" at bounding box center [194, 242] width 31 height 13
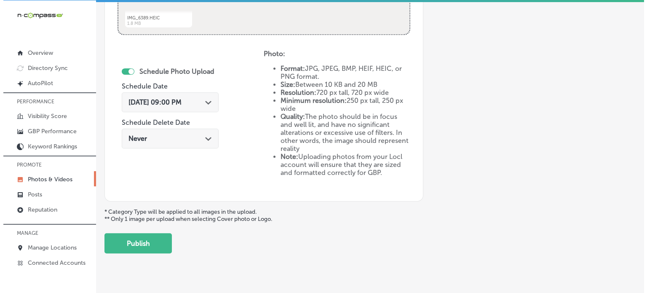
scroll to position [477, 0]
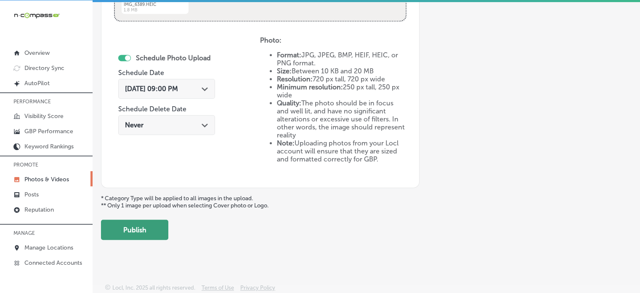
click at [156, 226] on button "Publish" at bounding box center [134, 229] width 67 height 20
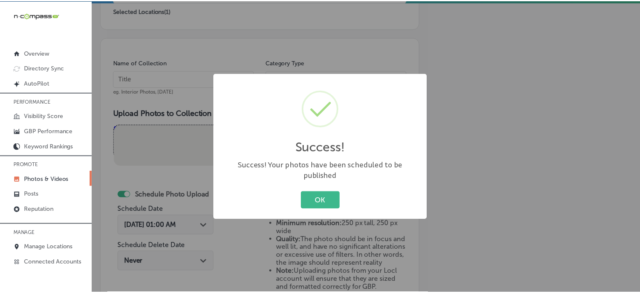
scroll to position [204, 0]
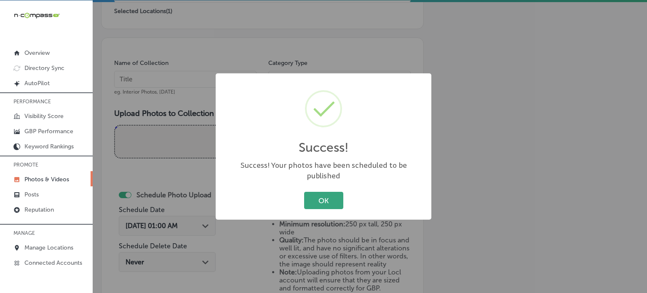
click at [335, 202] on button "OK" at bounding box center [323, 200] width 39 height 17
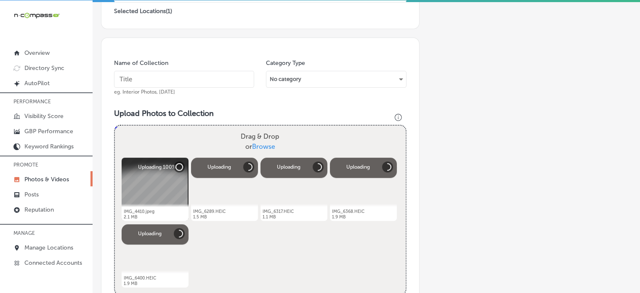
click at [184, 78] on input "text" at bounding box center [184, 79] width 140 height 17
paste input "[MEDICAL_DATA] skin resurfacing"
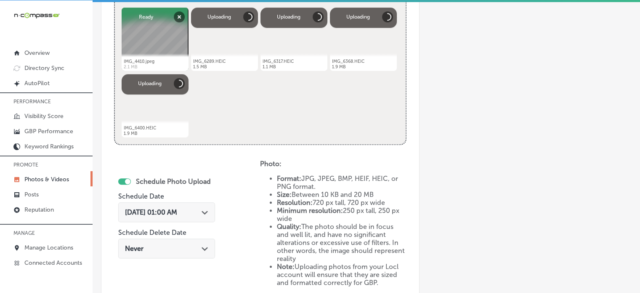
scroll to position [359, 0]
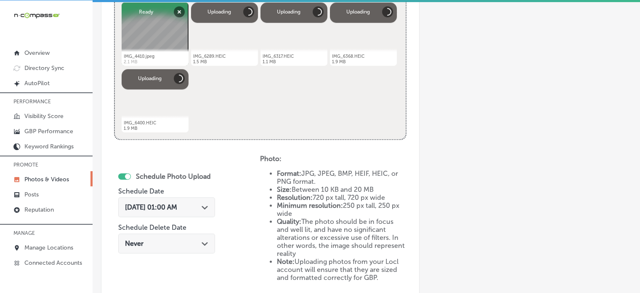
type input "[MEDICAL_DATA] skin resurfacing"
click at [177, 203] on span "Oct 2, 2025 01:00 AM" at bounding box center [151, 207] width 52 height 8
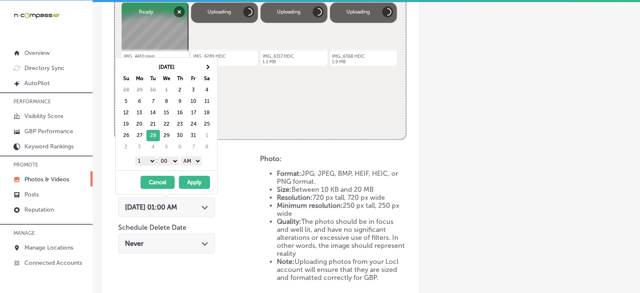
click at [149, 159] on select "1 2 3 4 5 6 7 8 9 10 11 12" at bounding box center [145, 160] width 21 height 9
drag, startPoint x: 198, startPoint y: 159, endPoint x: 193, endPoint y: 178, distance: 20.1
click at [193, 178] on div "[DATE] Su Mo Tu We Th Fr Sa 28 29 30 1 2 3 4 5 6 7 8 9 10 11 12 13 14 15 16 17 …" at bounding box center [166, 125] width 102 height 137
click at [193, 178] on button "Apply" at bounding box center [194, 182] width 31 height 13
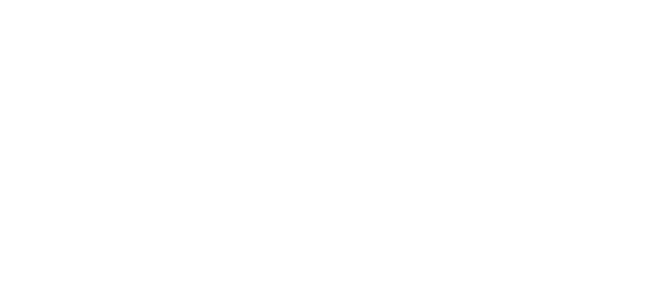
scroll to position [0, 0]
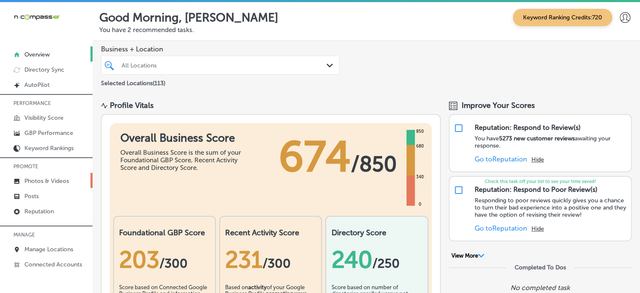
click at [54, 179] on p "Photos & Videos" at bounding box center [46, 180] width 45 height 7
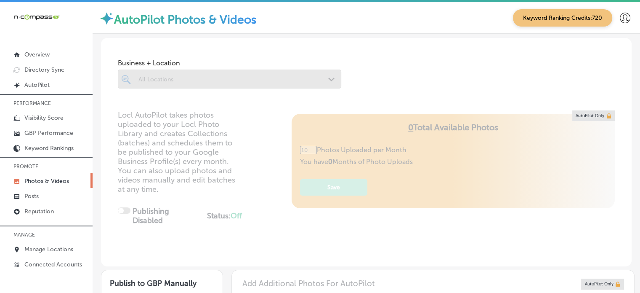
drag, startPoint x: 54, startPoint y: 179, endPoint x: 212, endPoint y: 69, distance: 192.4
click at [212, 69] on div at bounding box center [230, 78] width 224 height 19
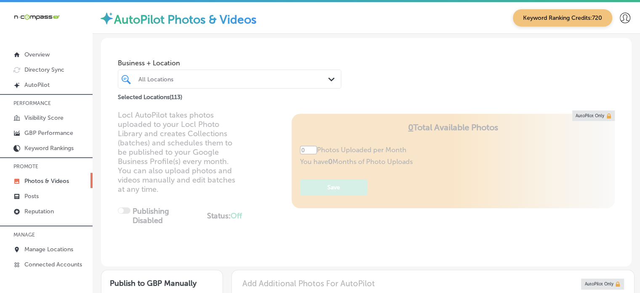
type input "5"
click at [212, 69] on div "All Locations Path Created with Sketch." at bounding box center [230, 78] width 224 height 19
click at [216, 77] on div "All Locations" at bounding box center [234, 78] width 191 height 7
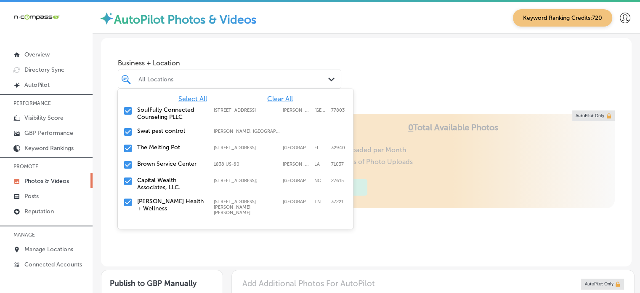
click at [273, 99] on span "Clear All" at bounding box center [280, 99] width 26 height 8
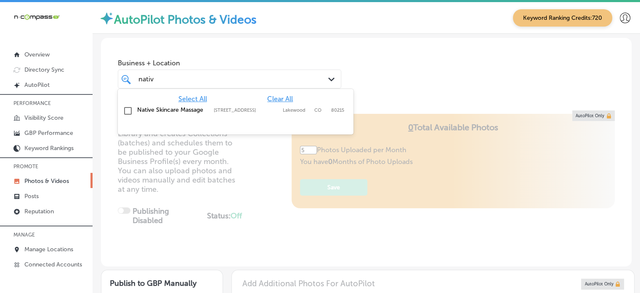
click at [232, 110] on label "[STREET_ADDRESS]" at bounding box center [246, 109] width 65 height 5
type input "nativ"
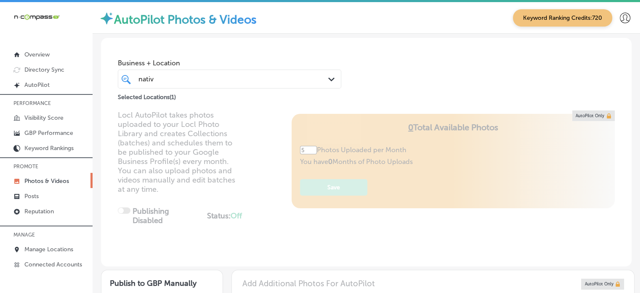
click at [256, 173] on div "Locl AutoPilot takes photos uploaded to your Locl Photo Library and creates Col…" at bounding box center [366, 188] width 531 height 156
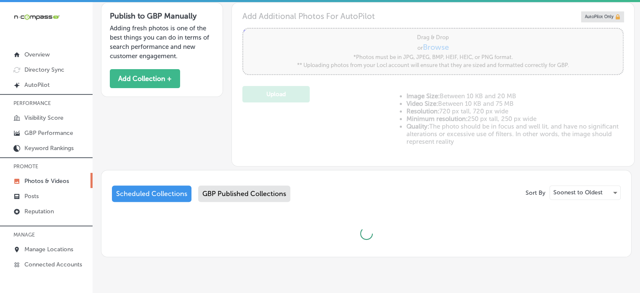
scroll to position [285, 0]
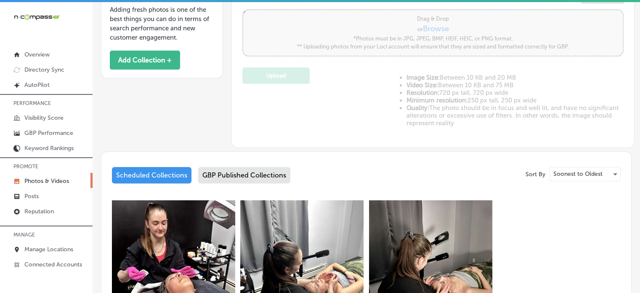
click at [238, 182] on div "Scheduled Collections GBP Published Collections" at bounding box center [366, 177] width 509 height 20
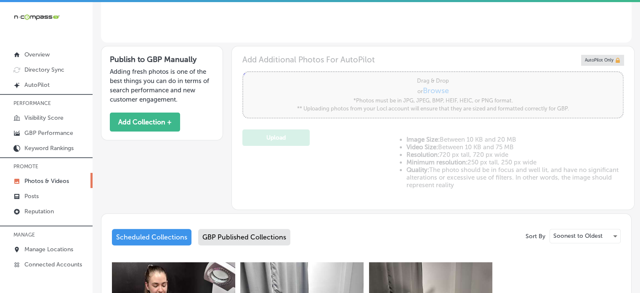
scroll to position [221, 0]
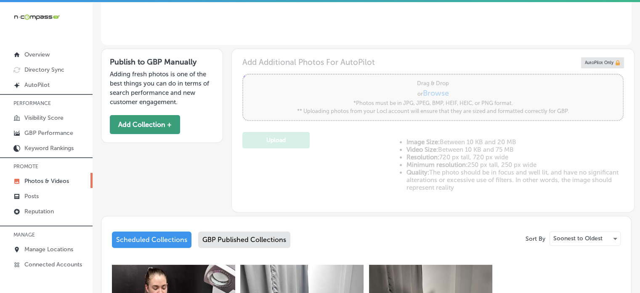
click at [149, 123] on button "Add Collection +" at bounding box center [145, 124] width 70 height 19
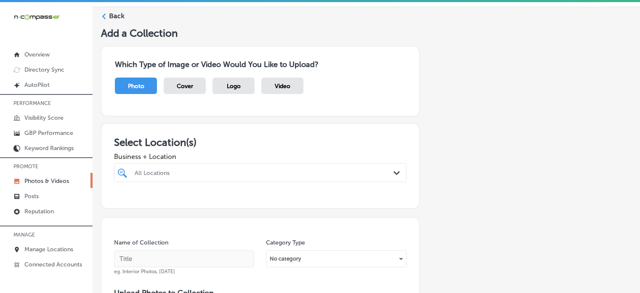
click at [239, 176] on div "All Locations Path Created with Sketch." at bounding box center [260, 172] width 293 height 19
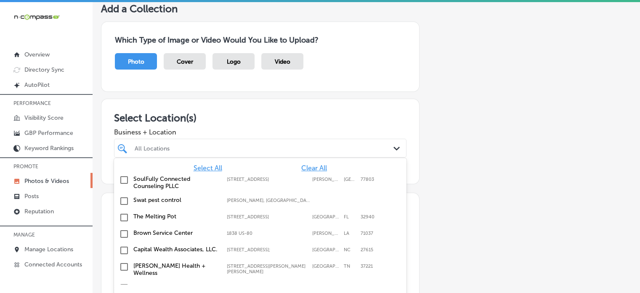
scroll to position [58, 0]
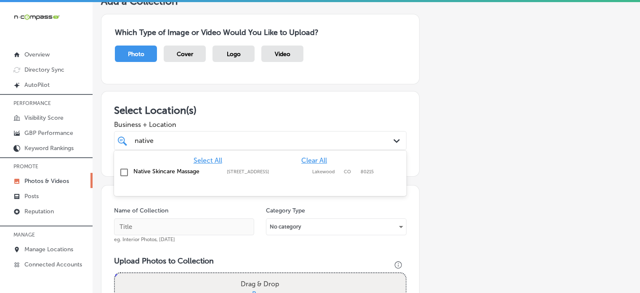
click at [239, 170] on label "[STREET_ADDRESS]" at bounding box center [267, 171] width 81 height 5
type input "native"
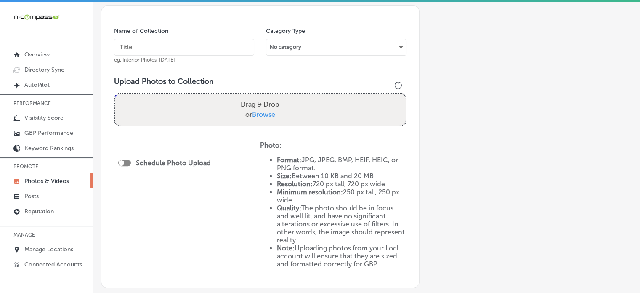
scroll to position [252, 0]
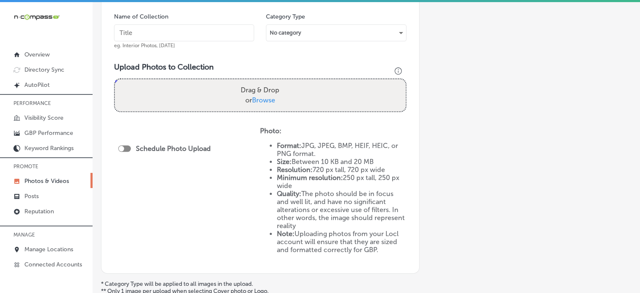
click at [211, 38] on input "text" at bounding box center [184, 32] width 140 height 17
paste input "[MEDICAL_DATA] skin resurfacing"
type input "[MEDICAL_DATA] skin resurfacing"
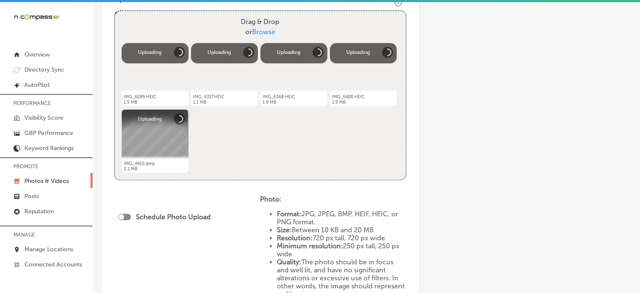
scroll to position [321, 0]
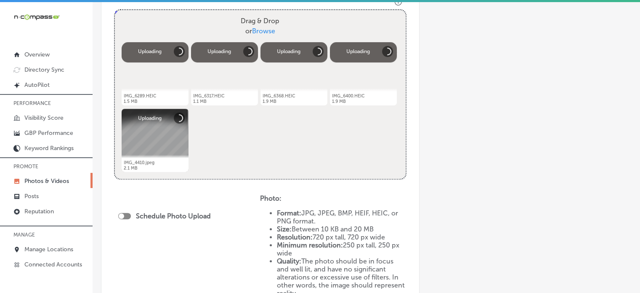
click at [130, 216] on div at bounding box center [124, 216] width 13 height 6
checkbox input "true"
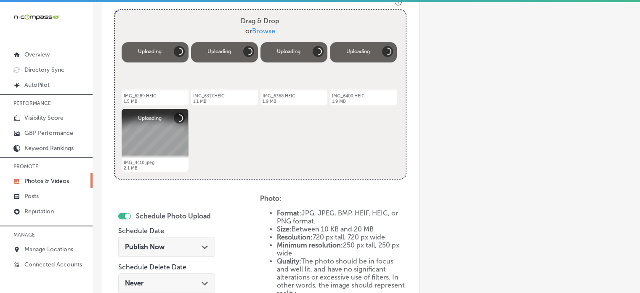
click at [158, 241] on div "Publish Now Path Created with Sketch." at bounding box center [166, 247] width 97 height 20
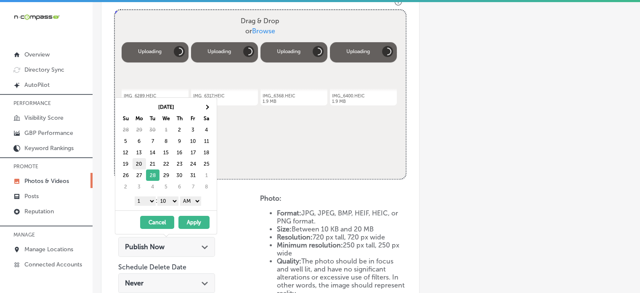
drag, startPoint x: 149, startPoint y: 199, endPoint x: 139, endPoint y: 159, distance: 41.9
click at [139, 159] on div "[DATE] Su Mo Tu We Th Fr Sa 28 29 30 1 2 3 4 5 6 7 8 9 10 11 12 13 14 15 16 17 …" at bounding box center [165, 154] width 101 height 112
click at [187, 198] on select "AM PM" at bounding box center [190, 200] width 21 height 9
click at [195, 222] on button "Apply" at bounding box center [194, 222] width 31 height 13
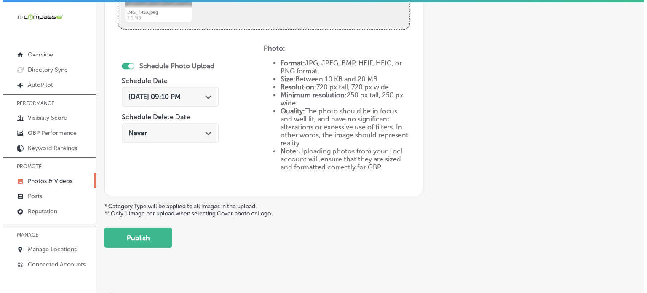
scroll to position [475, 0]
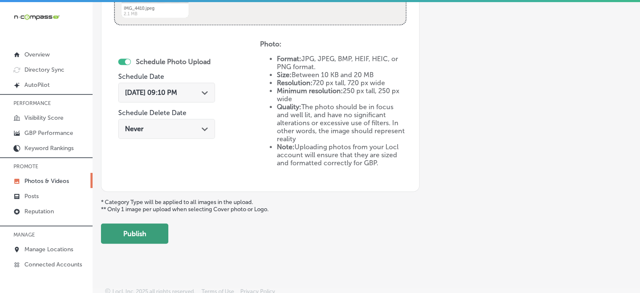
click at [147, 235] on button "Publish" at bounding box center [134, 233] width 67 height 20
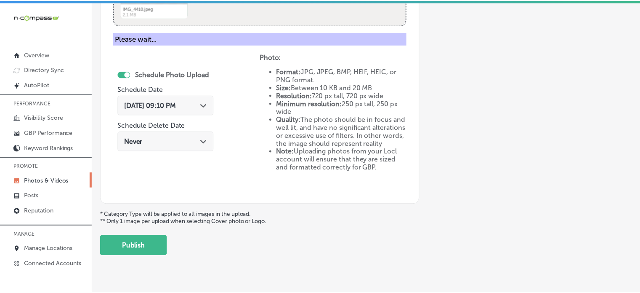
scroll to position [341, 0]
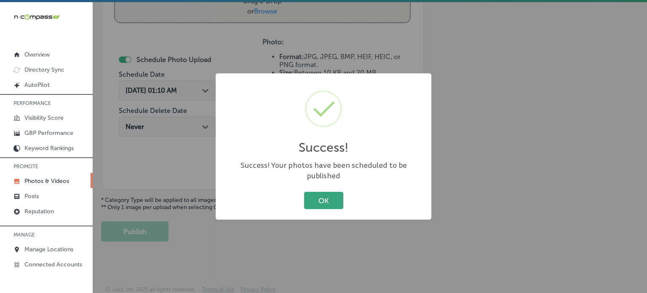
click at [332, 194] on button "OK" at bounding box center [323, 200] width 39 height 17
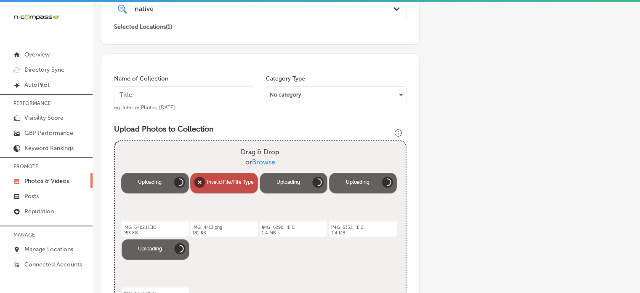
scroll to position [215, 0]
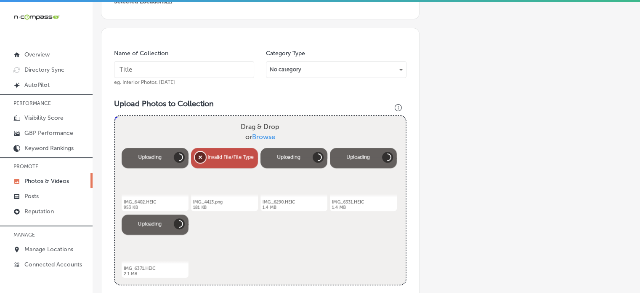
click at [198, 157] on button "Remove" at bounding box center [200, 157] width 11 height 11
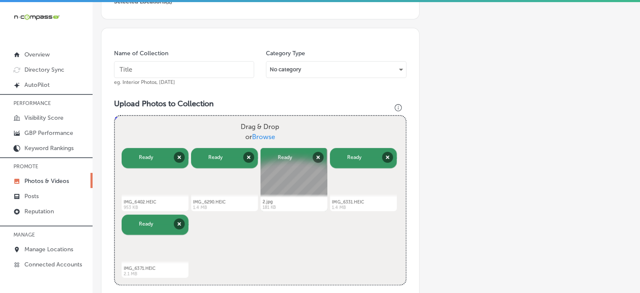
click at [209, 69] on input "text" at bounding box center [184, 69] width 140 height 17
paste input "Chemical peels for skin rejuvenation"
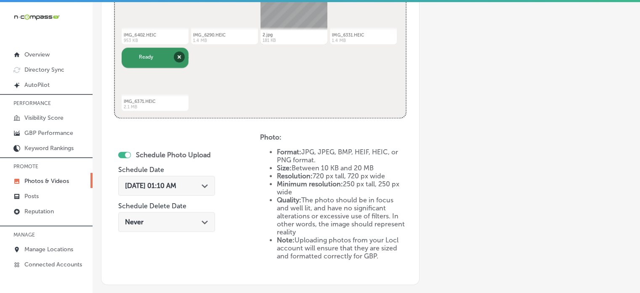
scroll to position [394, 0]
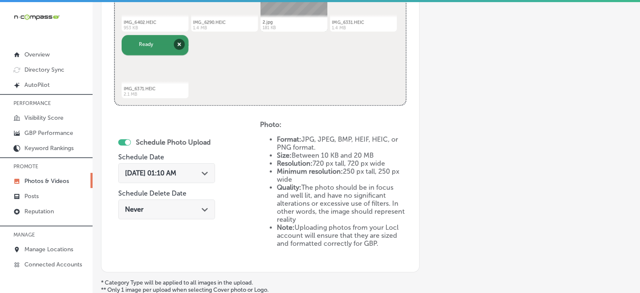
type input "Chemical peels for skin rejuvenation"
click at [176, 169] on span "[DATE] 01:10 AM" at bounding box center [150, 173] width 51 height 8
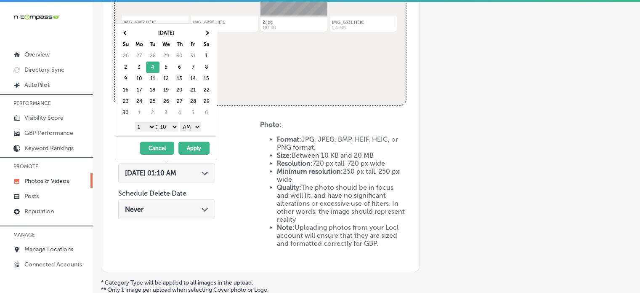
click at [149, 128] on select "1 2 3 4 5 6 7 8 9 10 11 12" at bounding box center [145, 126] width 21 height 9
drag, startPoint x: 168, startPoint y: 128, endPoint x: 168, endPoint y: 136, distance: 8.0
click at [168, 136] on div "[DATE] Su Mo Tu We Th Fr Sa 26 27 28 29 30 31 1 2 3 4 5 6 7 8 9 10 11 12 13 14 …" at bounding box center [166, 91] width 102 height 137
click at [194, 126] on select "AM PM" at bounding box center [190, 126] width 21 height 9
click at [166, 124] on select "00 10 20 30 40 50" at bounding box center [167, 126] width 21 height 9
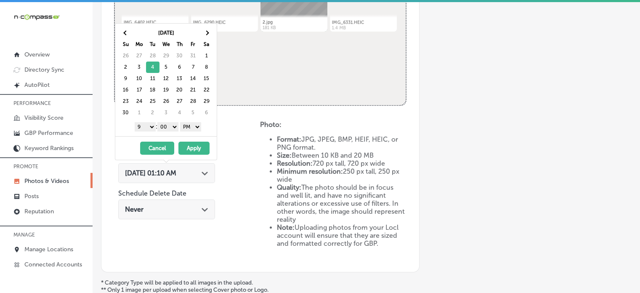
click at [189, 145] on button "Apply" at bounding box center [194, 147] width 31 height 13
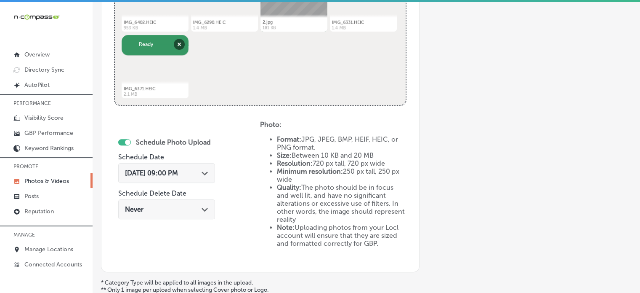
scroll to position [477, 0]
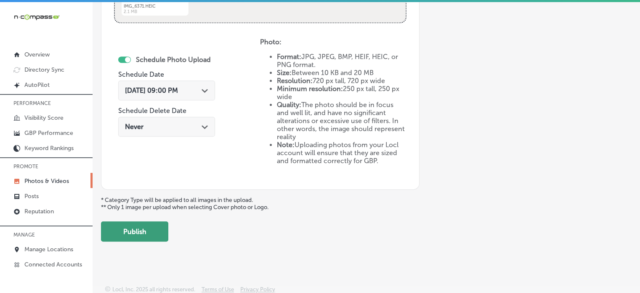
click at [147, 229] on button "Publish" at bounding box center [134, 231] width 67 height 20
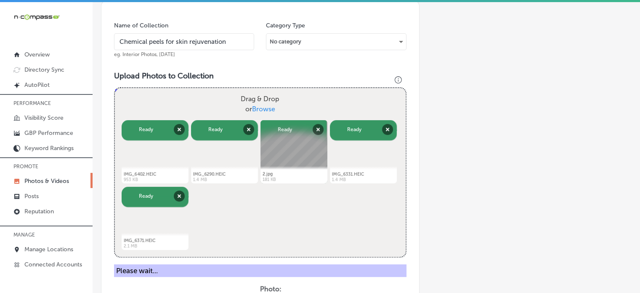
scroll to position [235, 0]
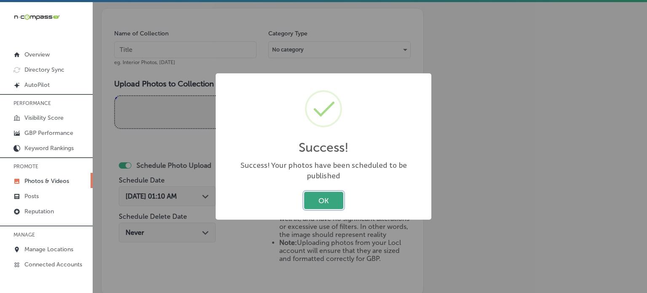
click at [325, 192] on button "OK" at bounding box center [323, 200] width 39 height 17
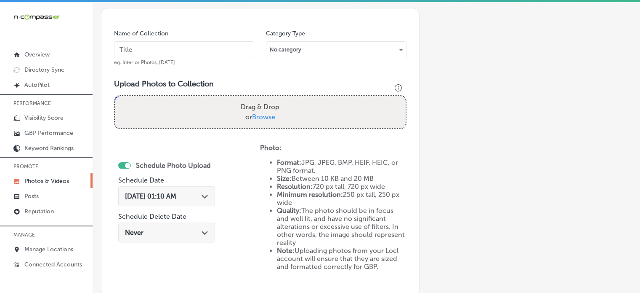
scroll to position [0, 0]
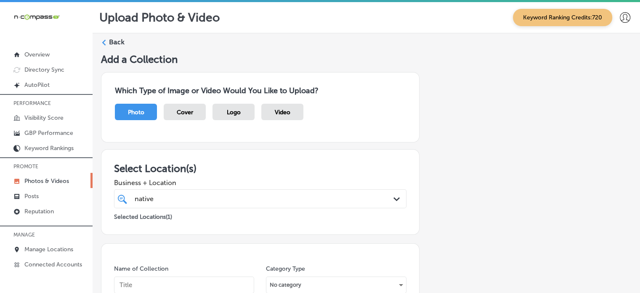
click at [120, 41] on label "Back" at bounding box center [117, 41] width 16 height 9
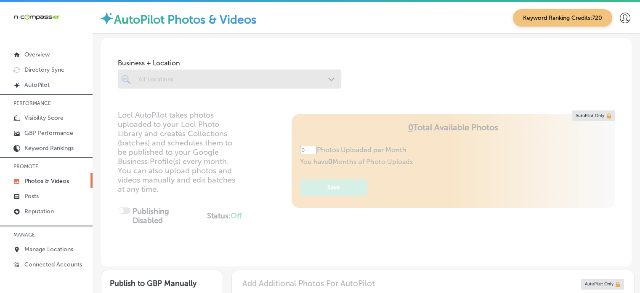
type input "5"
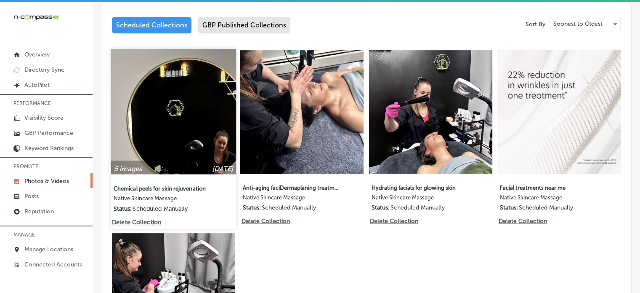
scroll to position [434, 0]
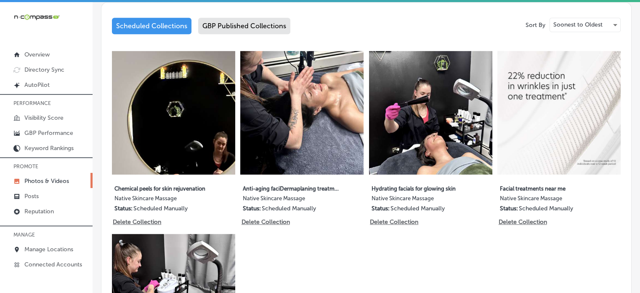
click at [384, 266] on div "5 images [DATE] Chemical peels for skin rejuvenation Native Skincare Massage St…" at bounding box center [366, 231] width 509 height 360
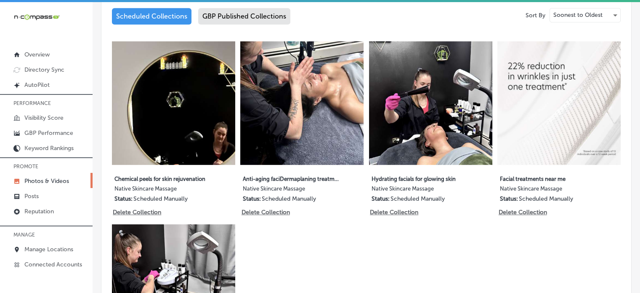
scroll to position [444, 0]
click at [251, 12] on div "GBP Published Collections" at bounding box center [244, 16] width 92 height 16
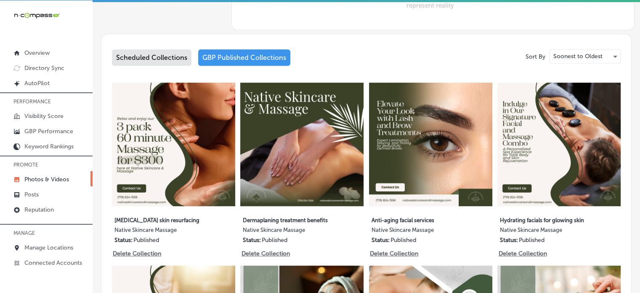
scroll to position [400, 0]
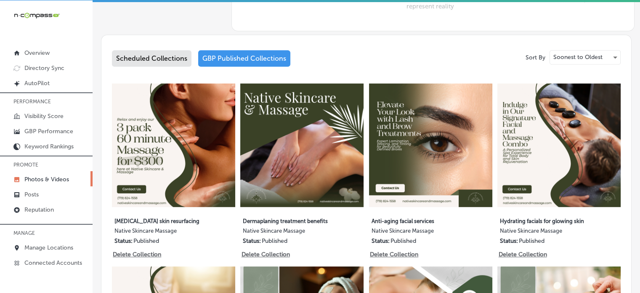
click at [161, 55] on div "Scheduled Collections" at bounding box center [152, 58] width 80 height 16
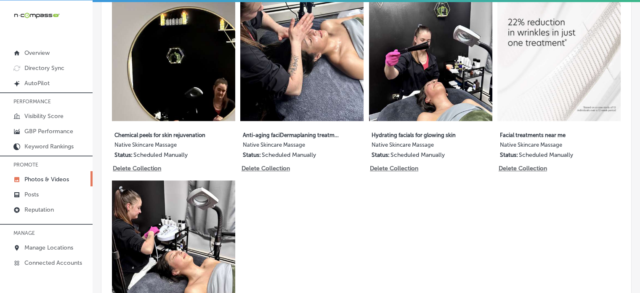
scroll to position [478, 0]
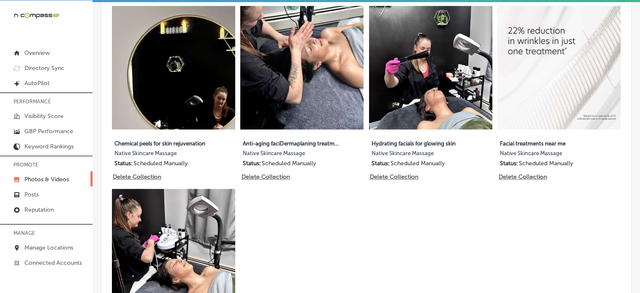
click at [301, 218] on div "5 images [DATE] Chemical peels for skin rejuvenation Native Skincare Massage St…" at bounding box center [366, 186] width 509 height 360
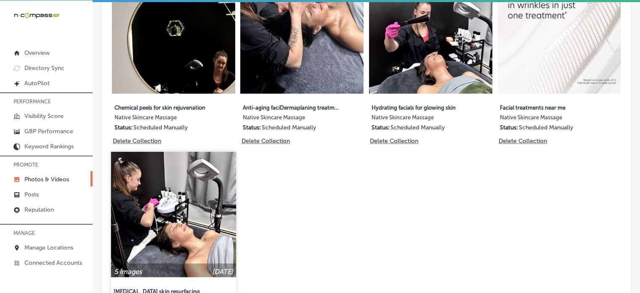
scroll to position [512, 0]
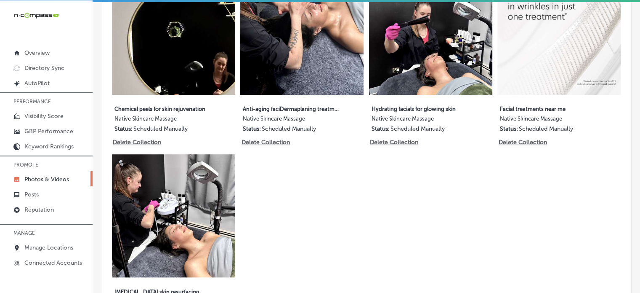
click at [323, 249] on div "5 images [DATE] Chemical peels for skin rejuvenation Native Skincare Massage St…" at bounding box center [366, 151] width 509 height 360
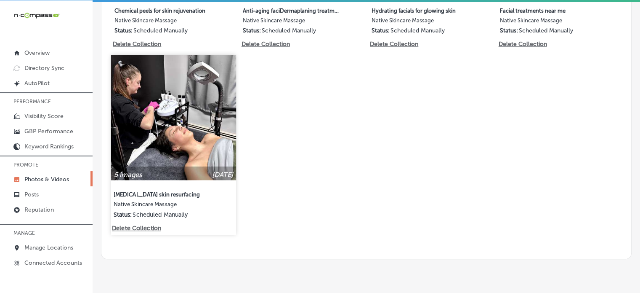
scroll to position [613, 0]
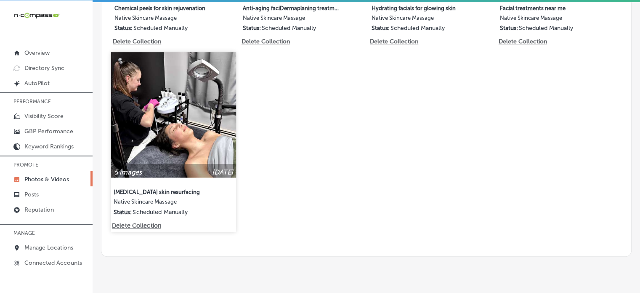
click at [176, 128] on img at bounding box center [173, 114] width 125 height 125
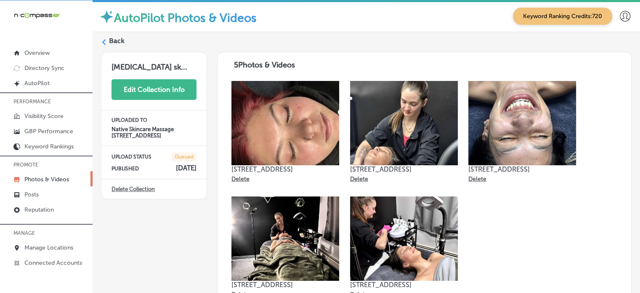
click at [168, 87] on button "Edit Collection Info" at bounding box center [154, 89] width 85 height 21
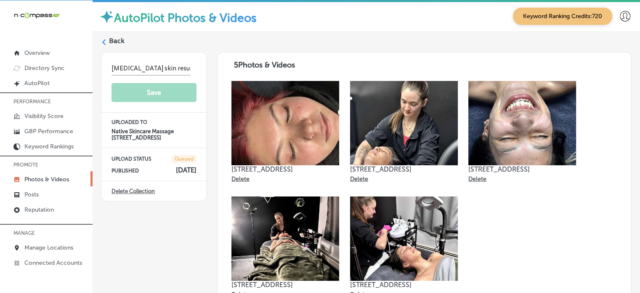
click at [176, 171] on h4 "[DATE]" at bounding box center [186, 170] width 21 height 8
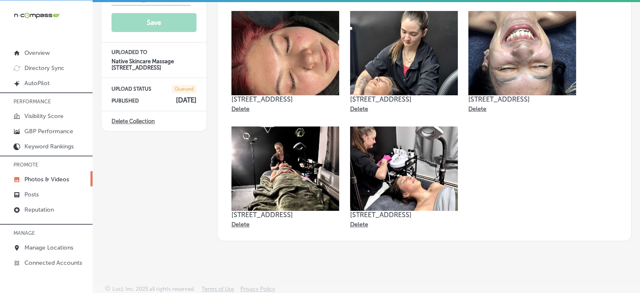
click at [356, 183] on img at bounding box center [404, 168] width 108 height 84
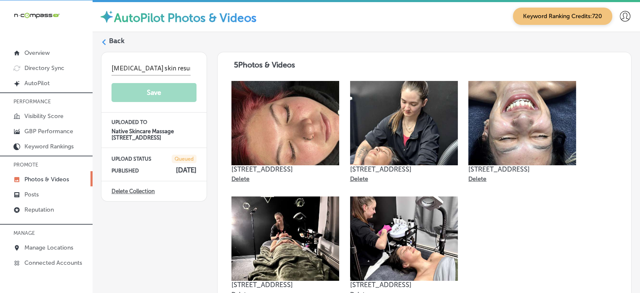
click at [172, 152] on div "UPLOAD STATUS Queued PUBLISHED [DATE]" at bounding box center [153, 164] width 105 height 33
click at [115, 37] on label "Back" at bounding box center [117, 40] width 16 height 9
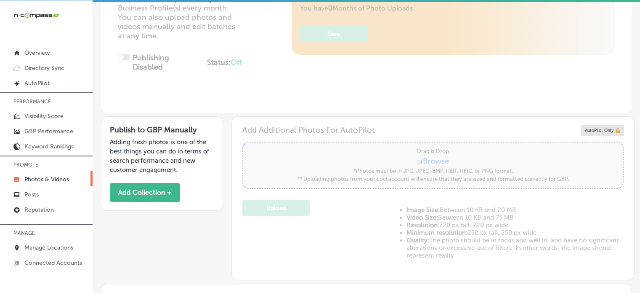
type input "5"
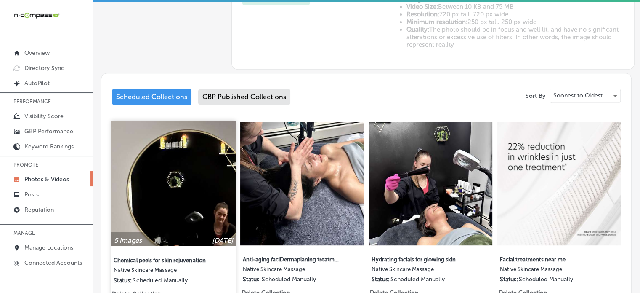
scroll to position [626, 0]
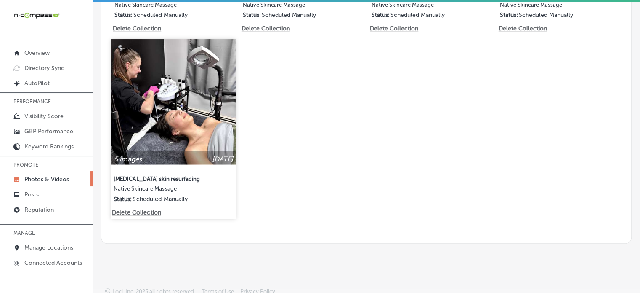
click at [167, 123] on img at bounding box center [173, 101] width 125 height 125
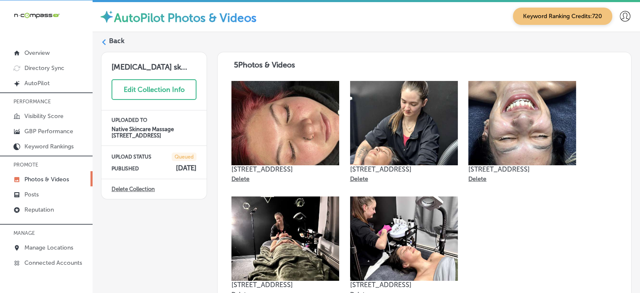
click at [147, 187] on link "Delete Collection" at bounding box center [133, 189] width 43 height 6
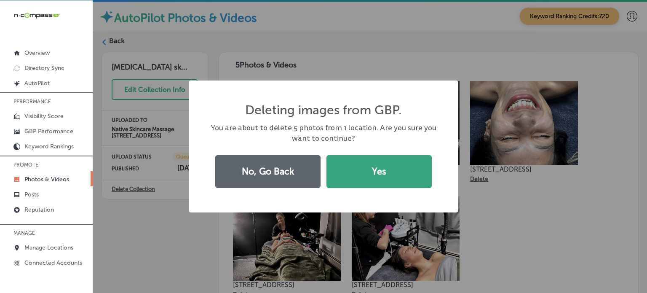
click at [370, 169] on button "Yes" at bounding box center [378, 171] width 105 height 33
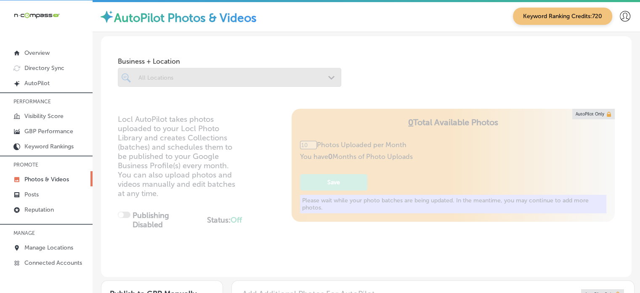
type input "5"
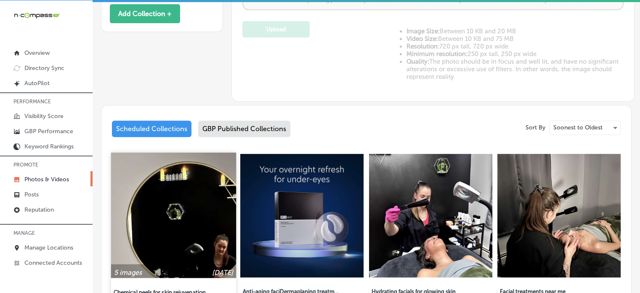
scroll to position [336, 0]
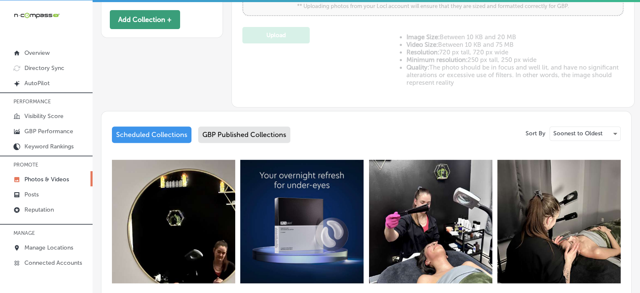
click at [150, 21] on button "Add Collection +" at bounding box center [145, 19] width 70 height 19
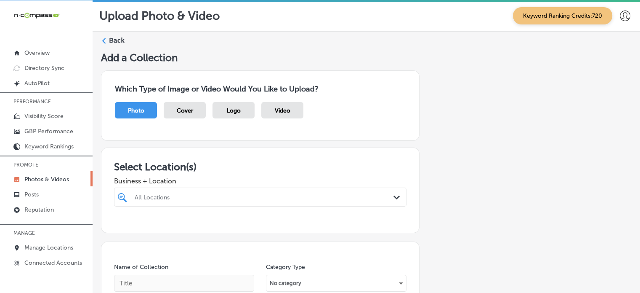
click at [277, 202] on div "All Locations Path Created with Sketch." at bounding box center [260, 196] width 293 height 19
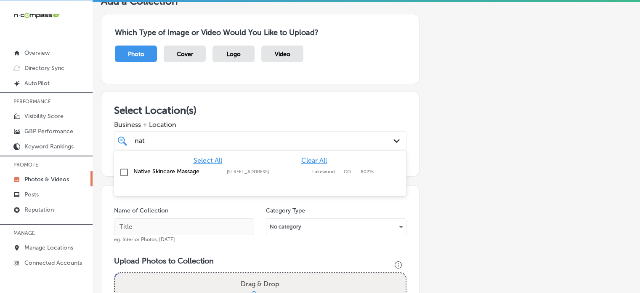
scroll to position [56, 0]
click at [248, 171] on label "[STREET_ADDRESS]" at bounding box center [267, 171] width 81 height 5
type input "nati"
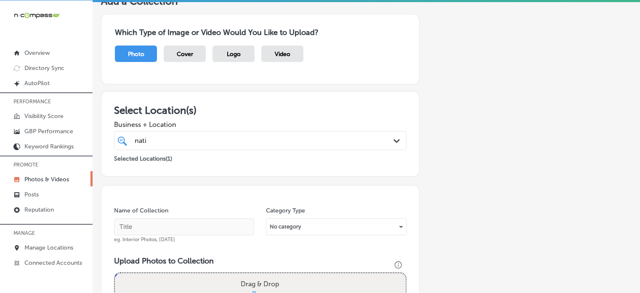
scroll to position [110, 0]
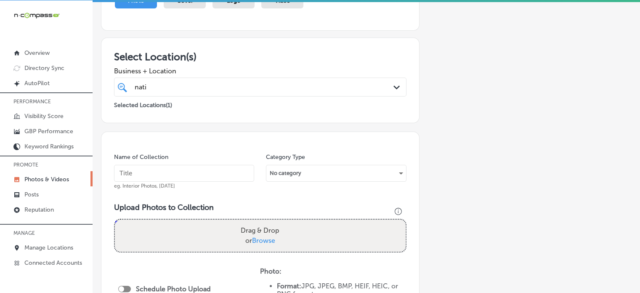
click at [170, 173] on input "text" at bounding box center [184, 173] width 140 height 17
paste input "[MEDICAL_DATA] skin resurfacing"
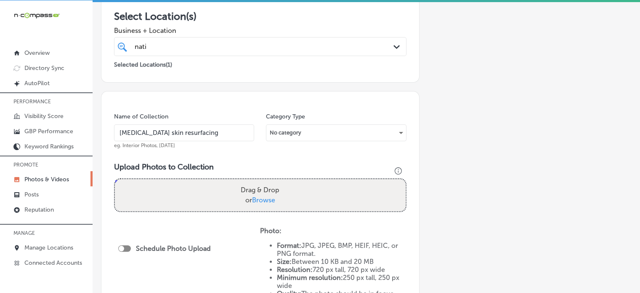
type input "[MEDICAL_DATA] skin resurfacing"
click at [189, 52] on div "nati nati" at bounding box center [261, 46] width 260 height 13
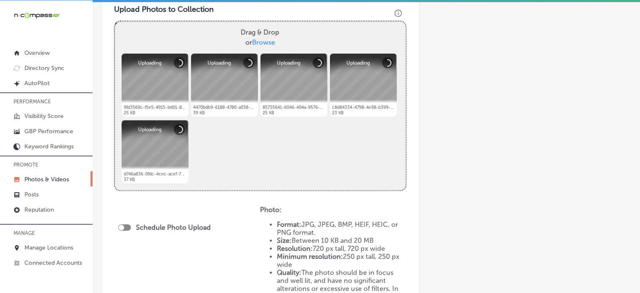
scroll to position [311, 0]
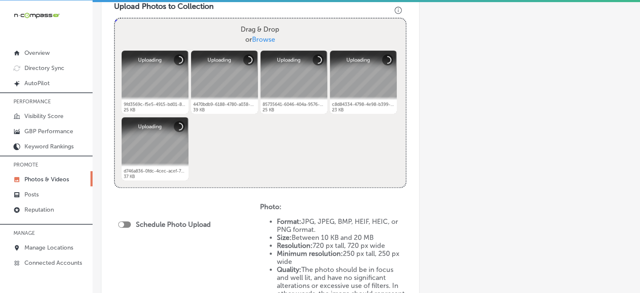
click at [125, 223] on div at bounding box center [124, 224] width 13 height 6
checkbox input "true"
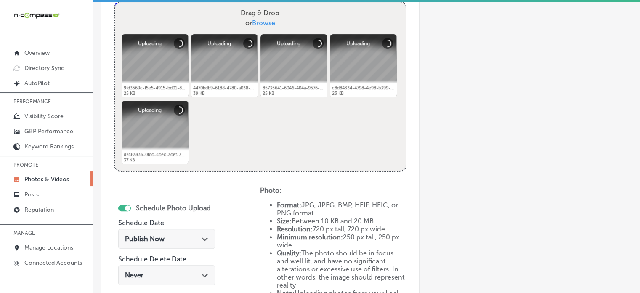
scroll to position [328, 0]
click at [155, 227] on div "Publish Now Path Created with Sketch." at bounding box center [166, 240] width 97 height 28
click at [158, 230] on div "Publish Now Path Created with Sketch." at bounding box center [166, 238] width 97 height 20
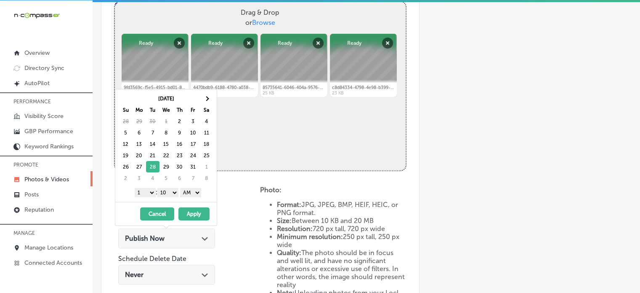
click at [144, 192] on select "1 2 3 4 5 6 7 8 9 10 11 12" at bounding box center [145, 192] width 21 height 9
click at [172, 192] on select "00 10 20 30 40 50" at bounding box center [167, 192] width 21 height 9
drag, startPoint x: 197, startPoint y: 191, endPoint x: 196, endPoint y: 207, distance: 16.0
click at [196, 207] on div "[DATE] Su Mo Tu We Th Fr Sa 28 29 30 1 2 3 4 5 6 7 8 9 10 11 12 13 14 15 16 17 …" at bounding box center [166, 157] width 102 height 137
click at [196, 207] on button "Apply" at bounding box center [194, 213] width 31 height 13
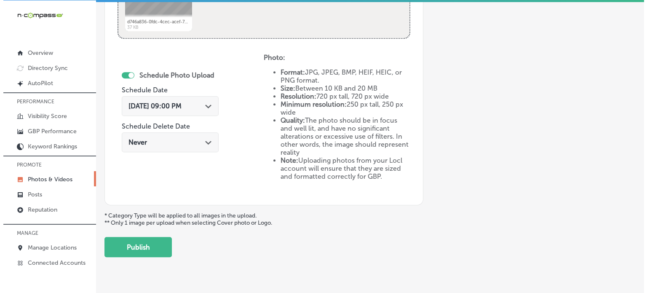
scroll to position [474, 0]
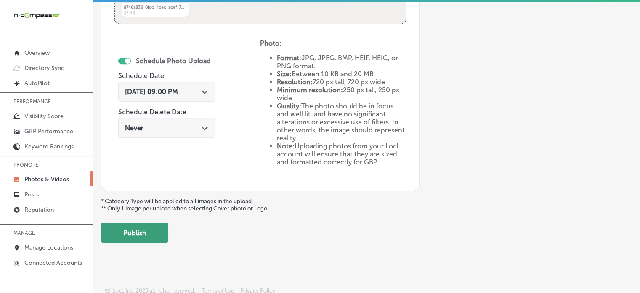
click at [141, 235] on button "Publish" at bounding box center [134, 232] width 67 height 20
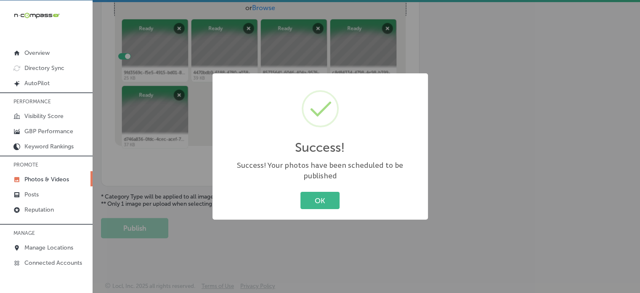
scroll to position [341, 0]
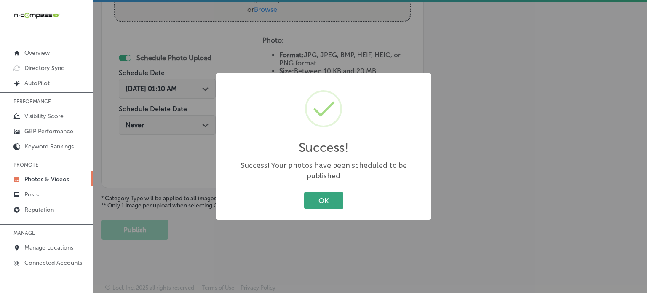
click at [323, 197] on button "OK" at bounding box center [323, 200] width 39 height 17
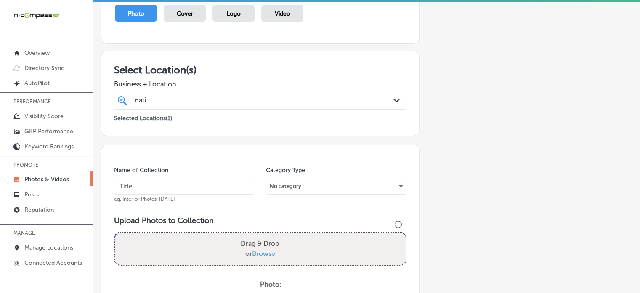
scroll to position [0, 0]
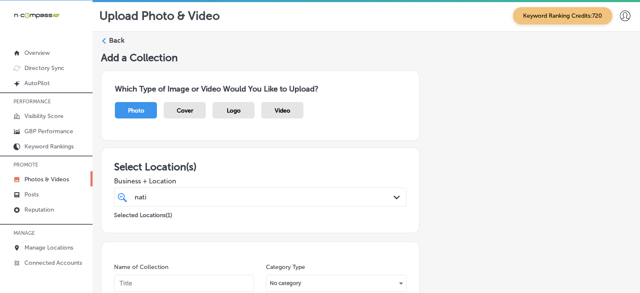
click at [118, 39] on label "Back" at bounding box center [117, 40] width 16 height 9
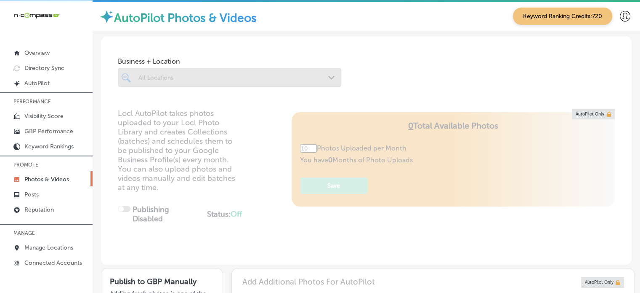
type input "5"
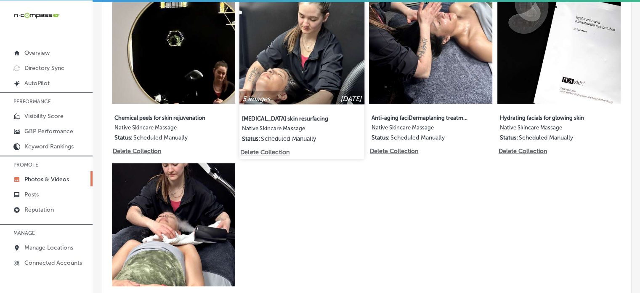
scroll to position [498, 0]
